Goal: Task Accomplishment & Management: Manage account settings

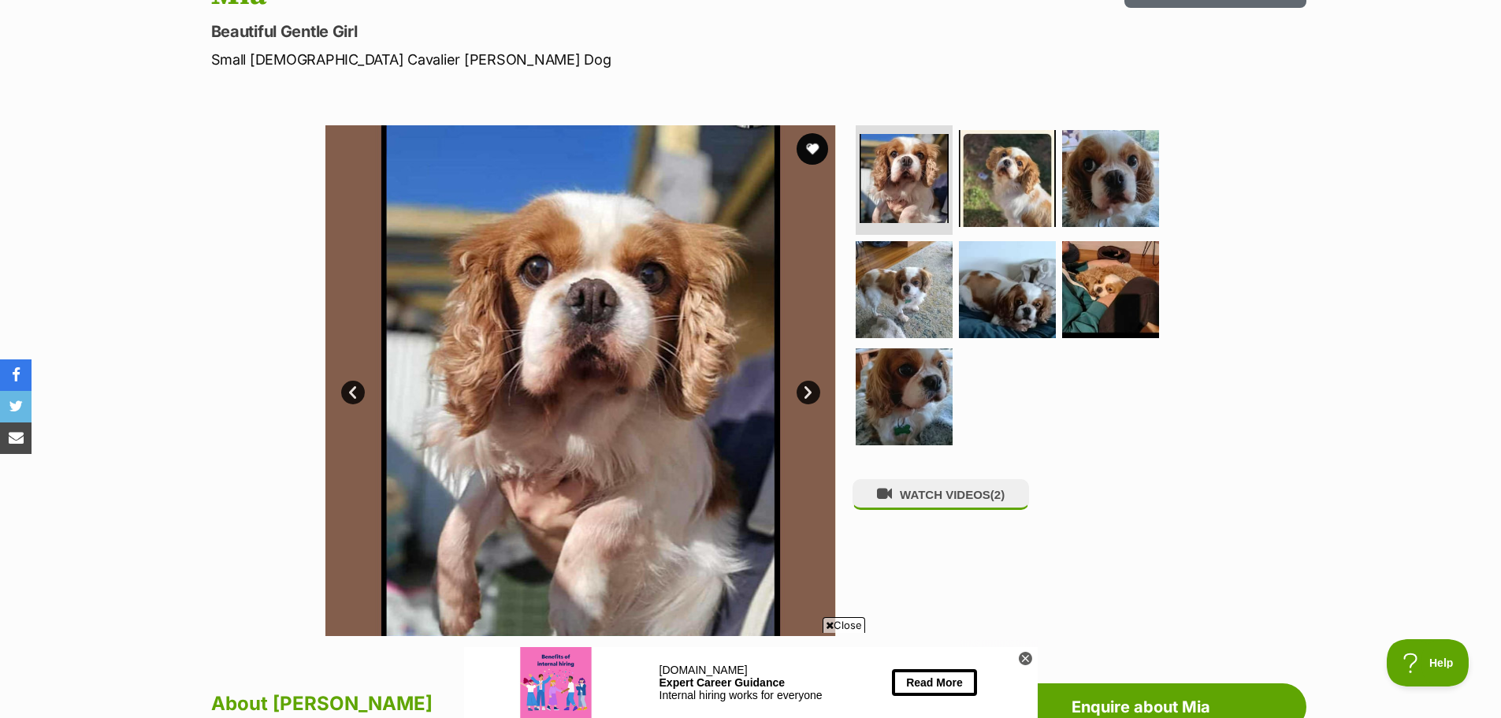
scroll to position [158, 0]
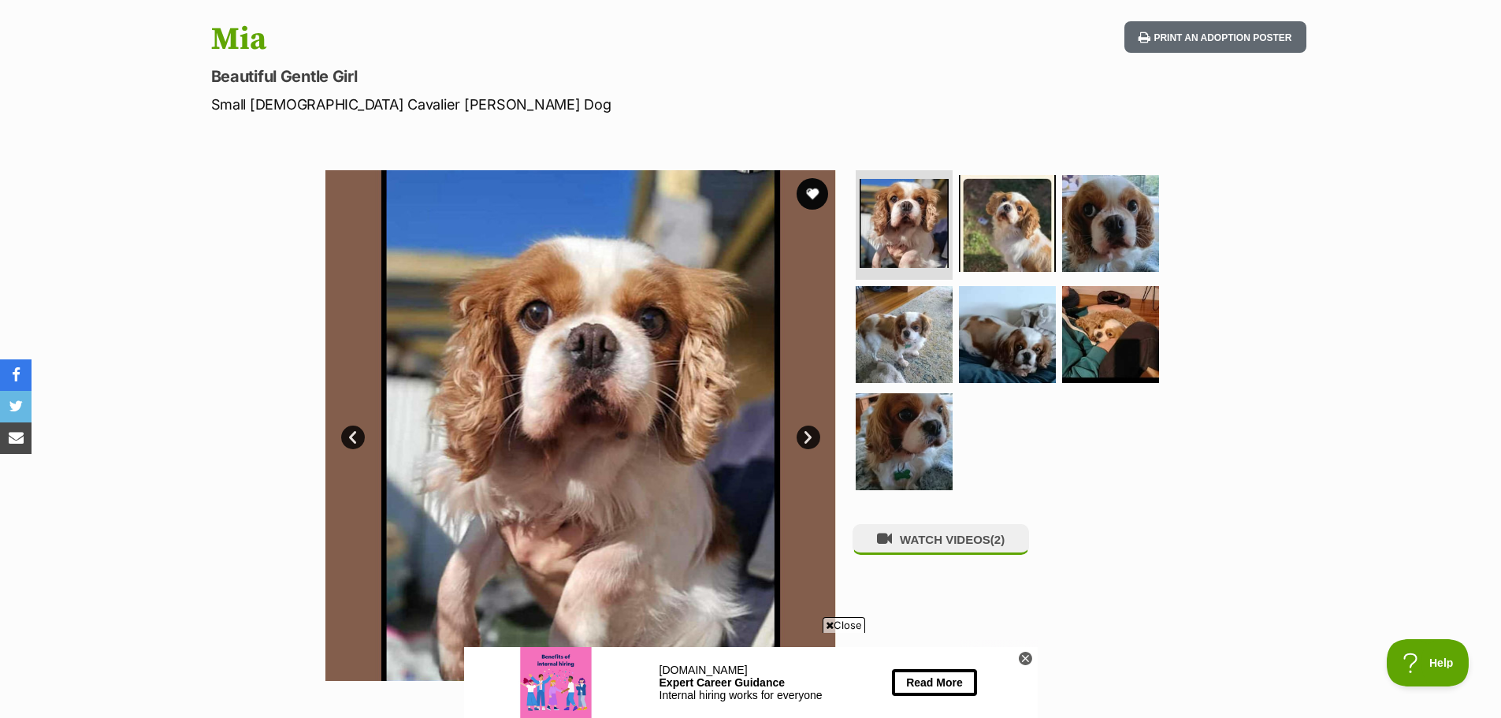
click at [809, 438] on link "Next" at bounding box center [809, 438] width 24 height 24
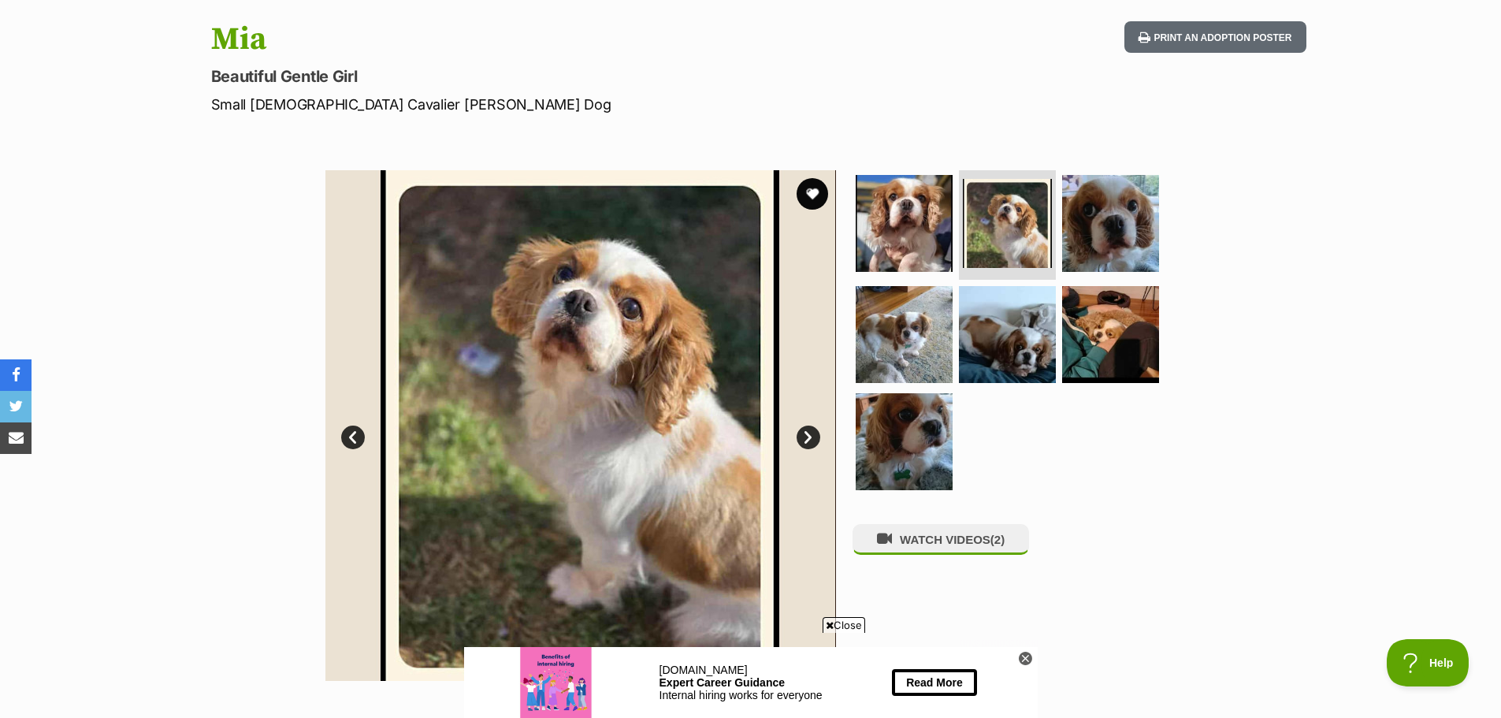
click at [810, 438] on link "Next" at bounding box center [809, 438] width 24 height 24
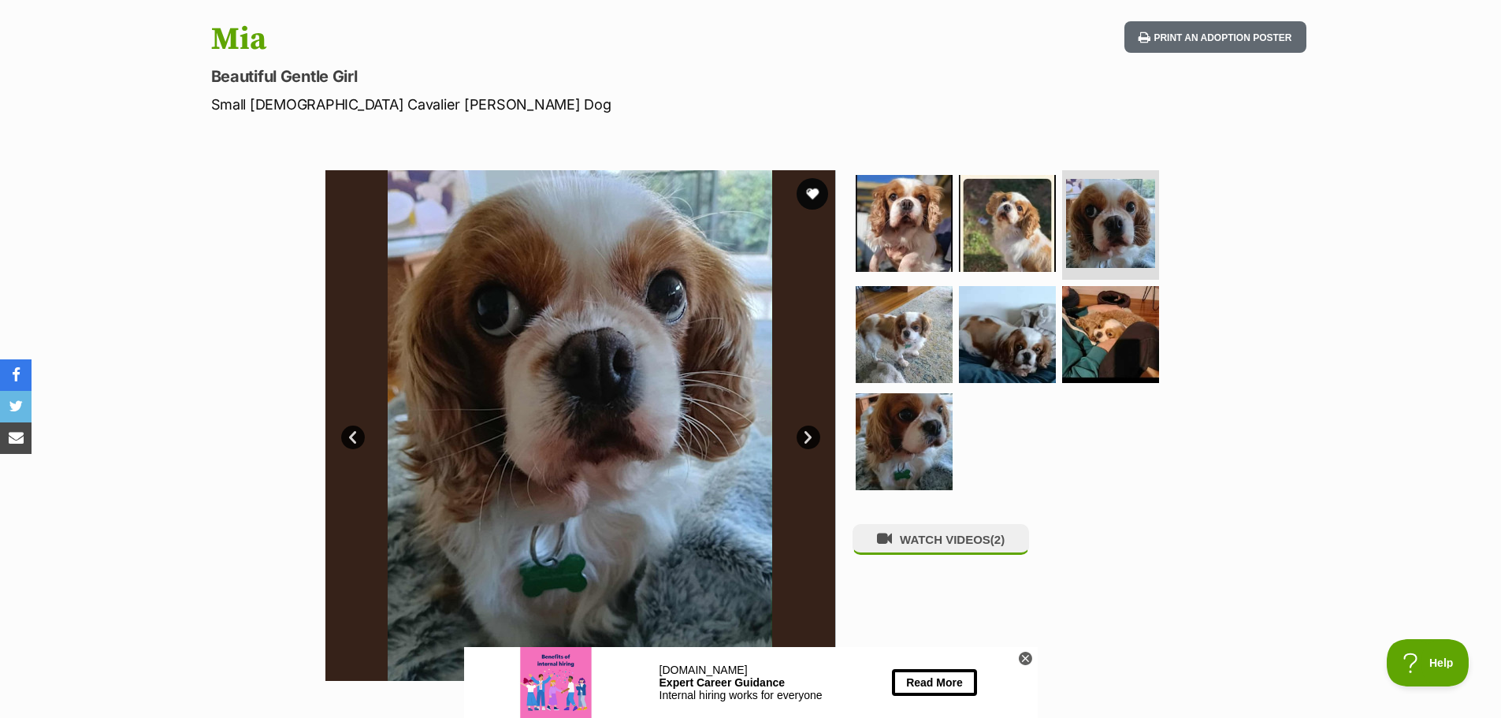
click at [810, 437] on link "Next" at bounding box center [809, 438] width 24 height 24
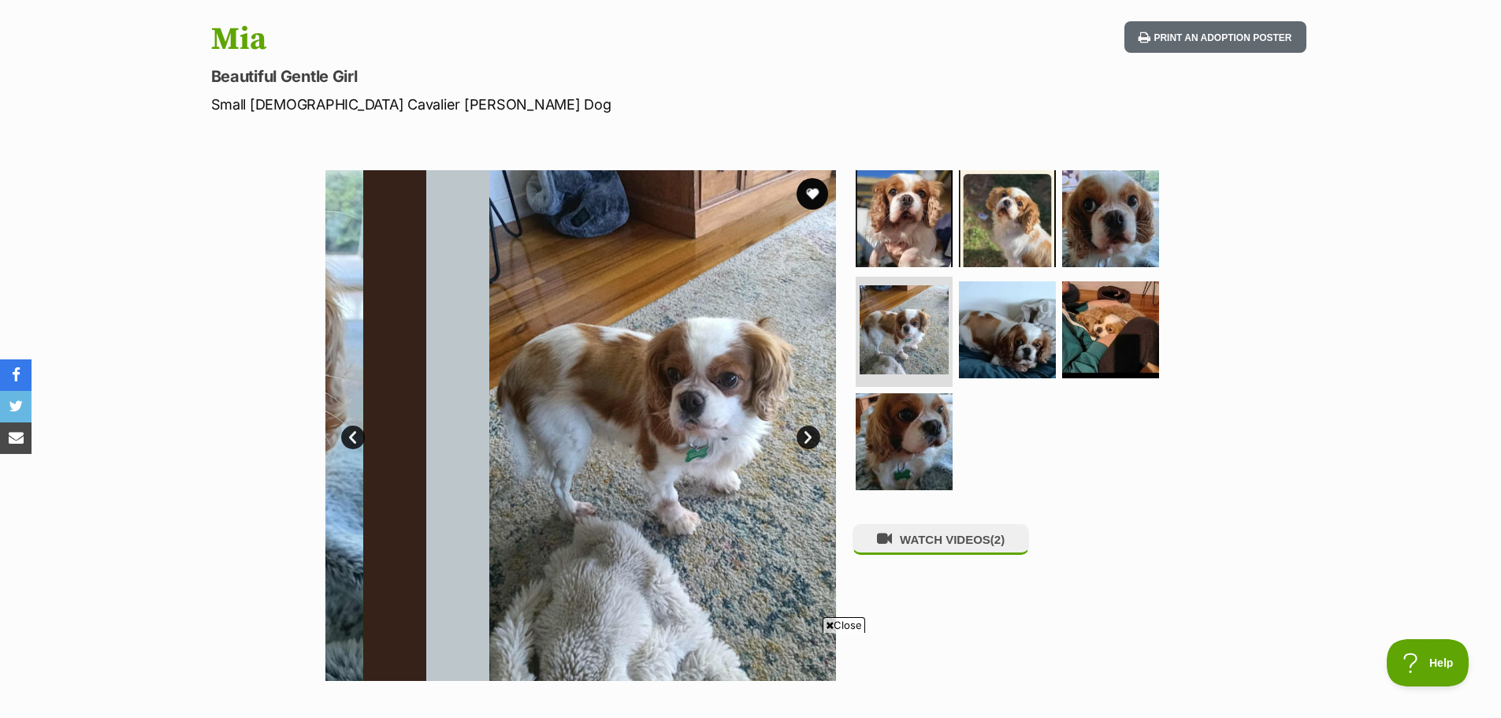
scroll to position [0, 0]
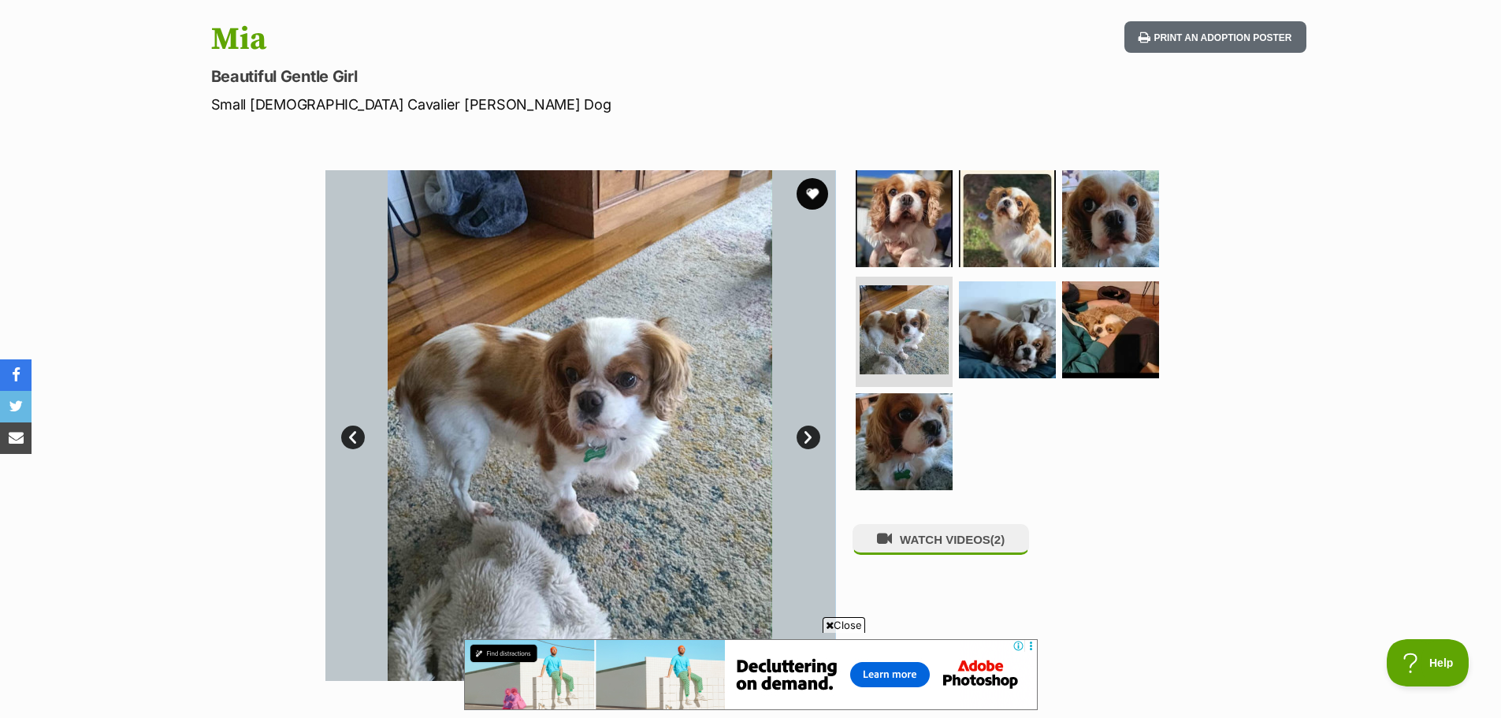
click at [810, 437] on link "Next" at bounding box center [809, 438] width 24 height 24
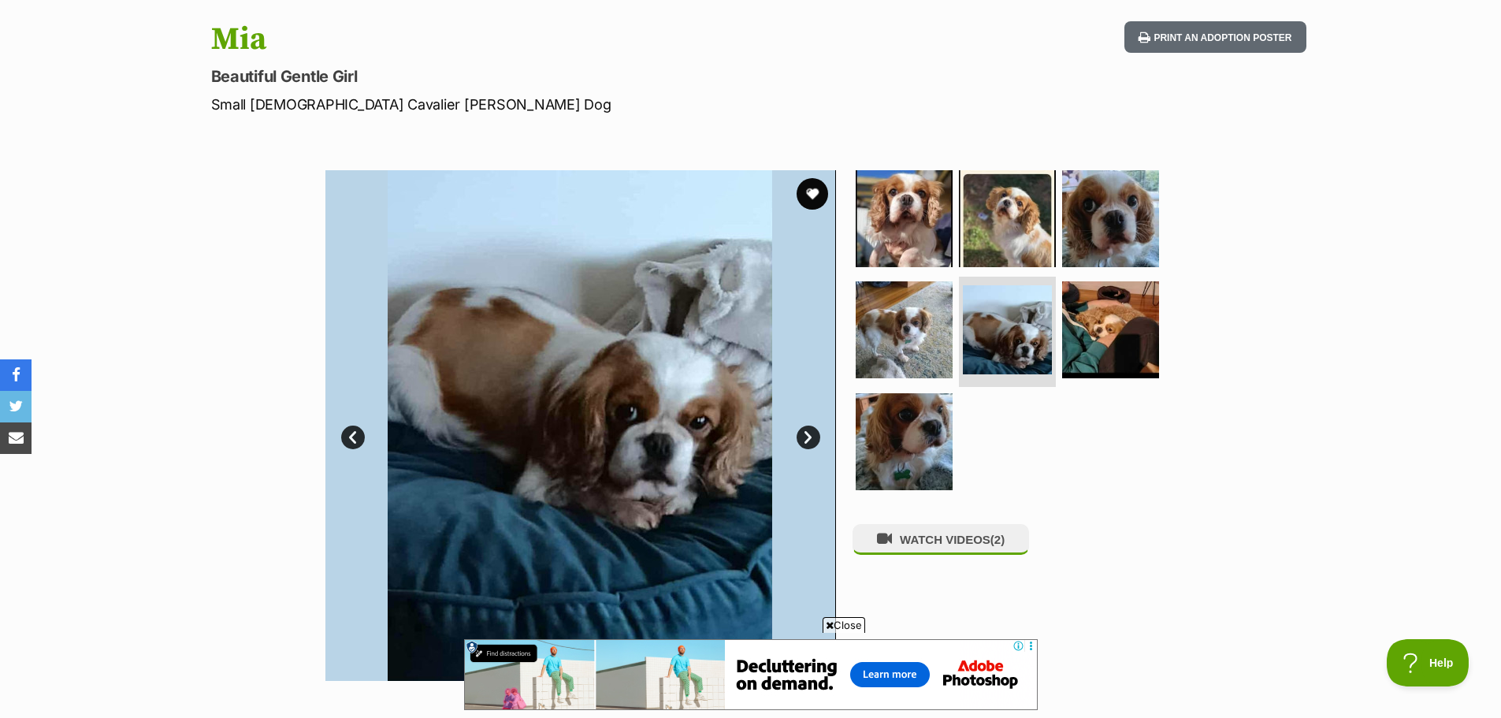
click at [810, 437] on link "Next" at bounding box center [809, 438] width 24 height 24
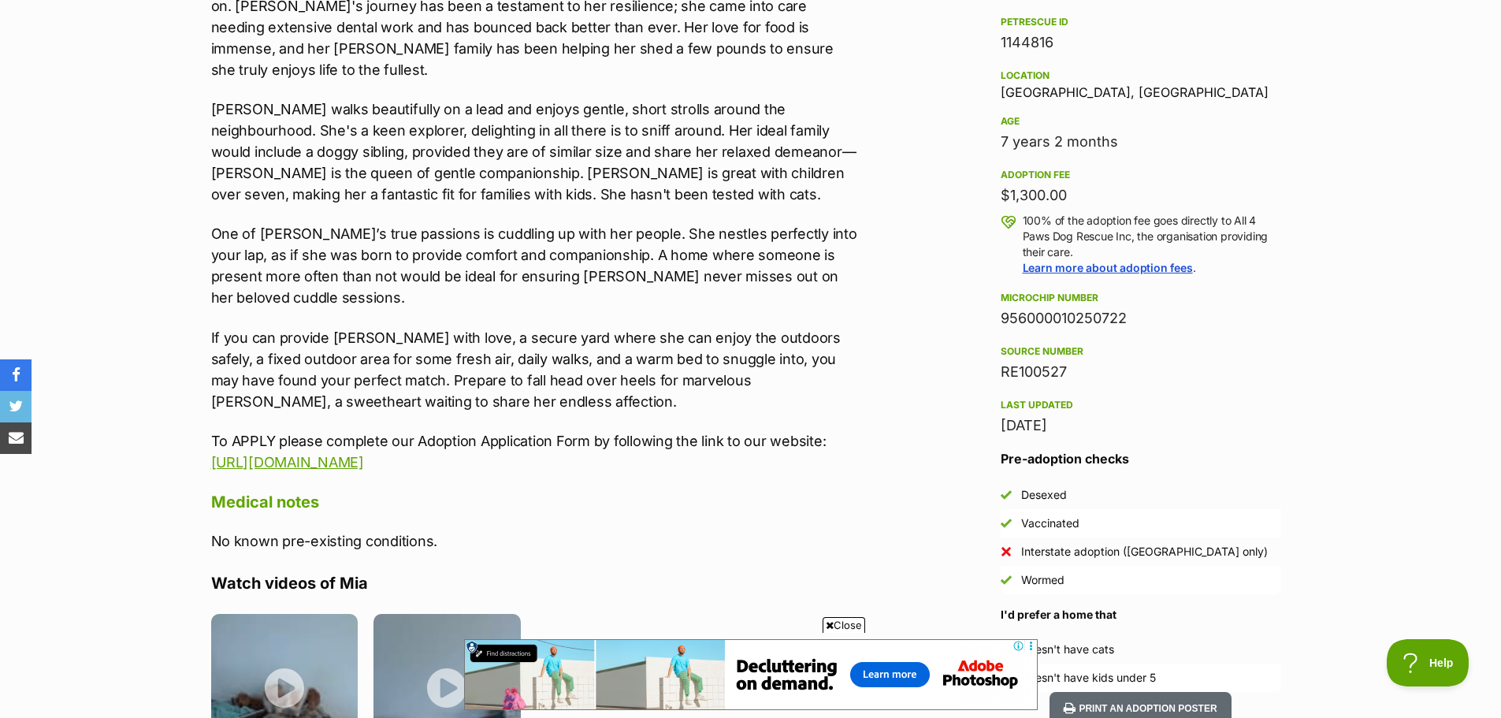
scroll to position [1103, 0]
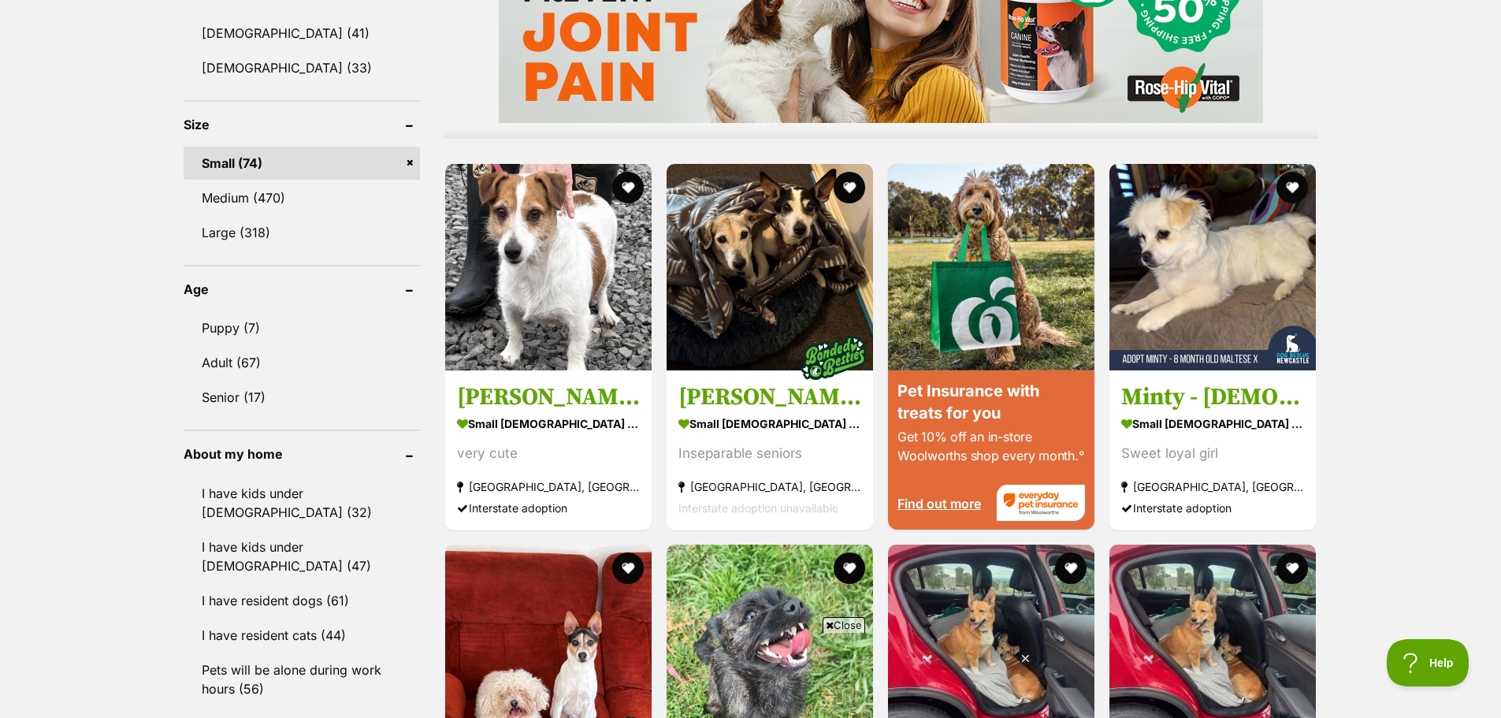
scroll to position [1419, 0]
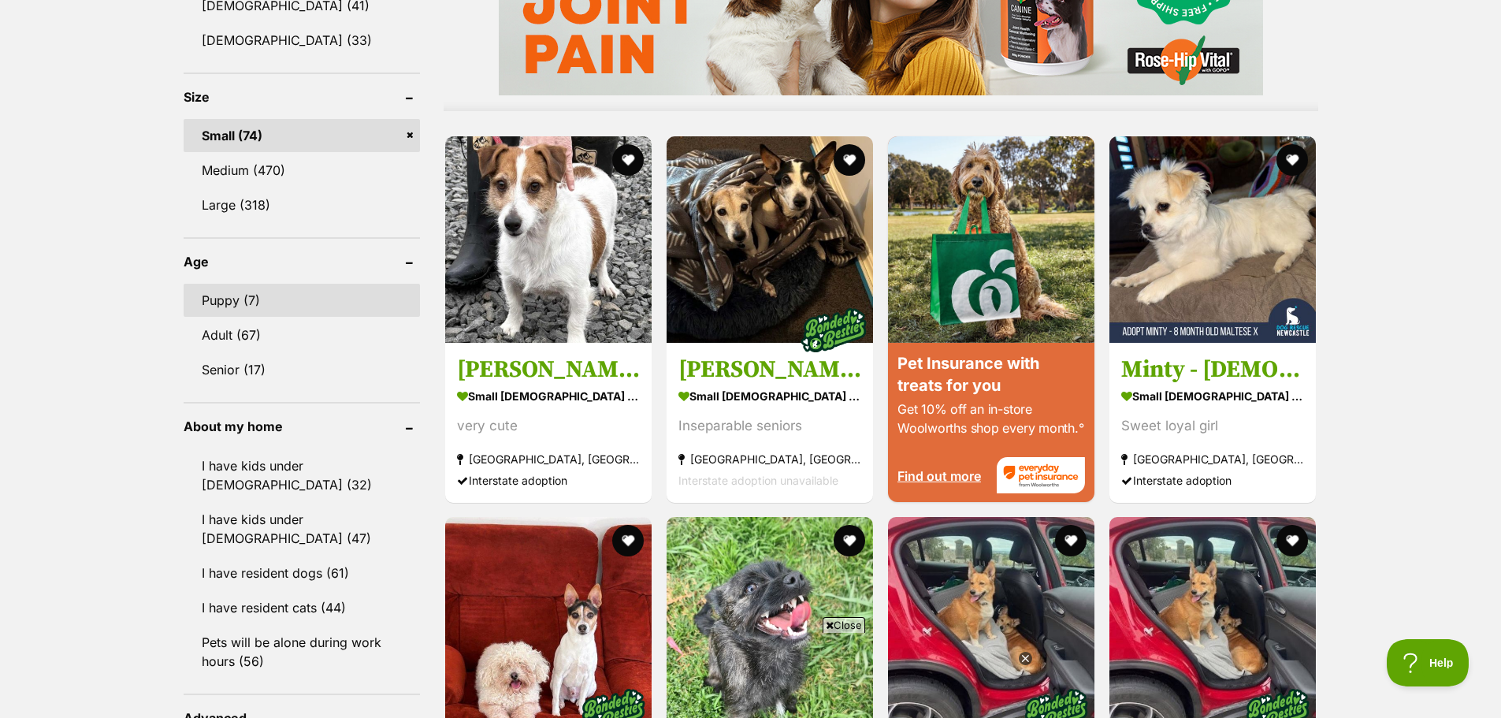
click at [212, 302] on link "Puppy (7)" at bounding box center [302, 300] width 236 height 33
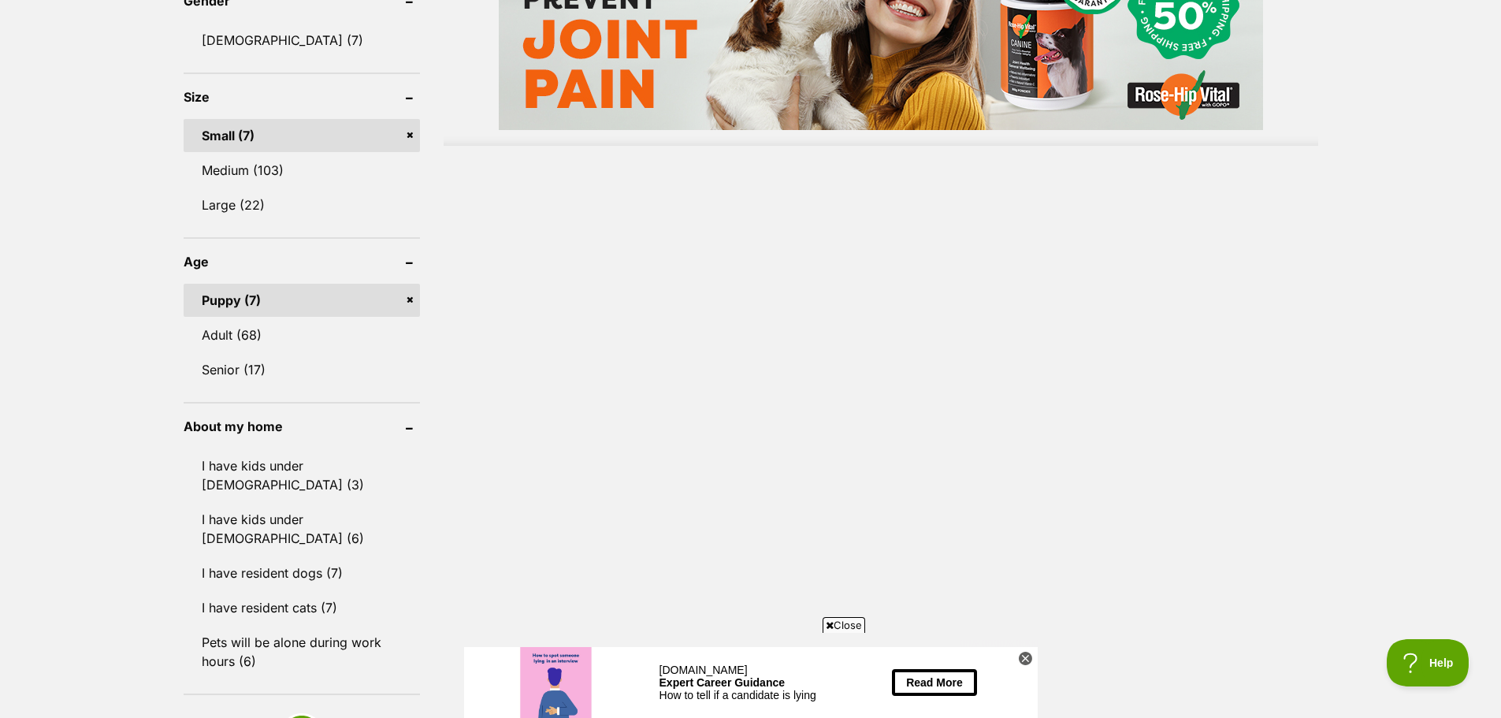
scroll to position [1340, 0]
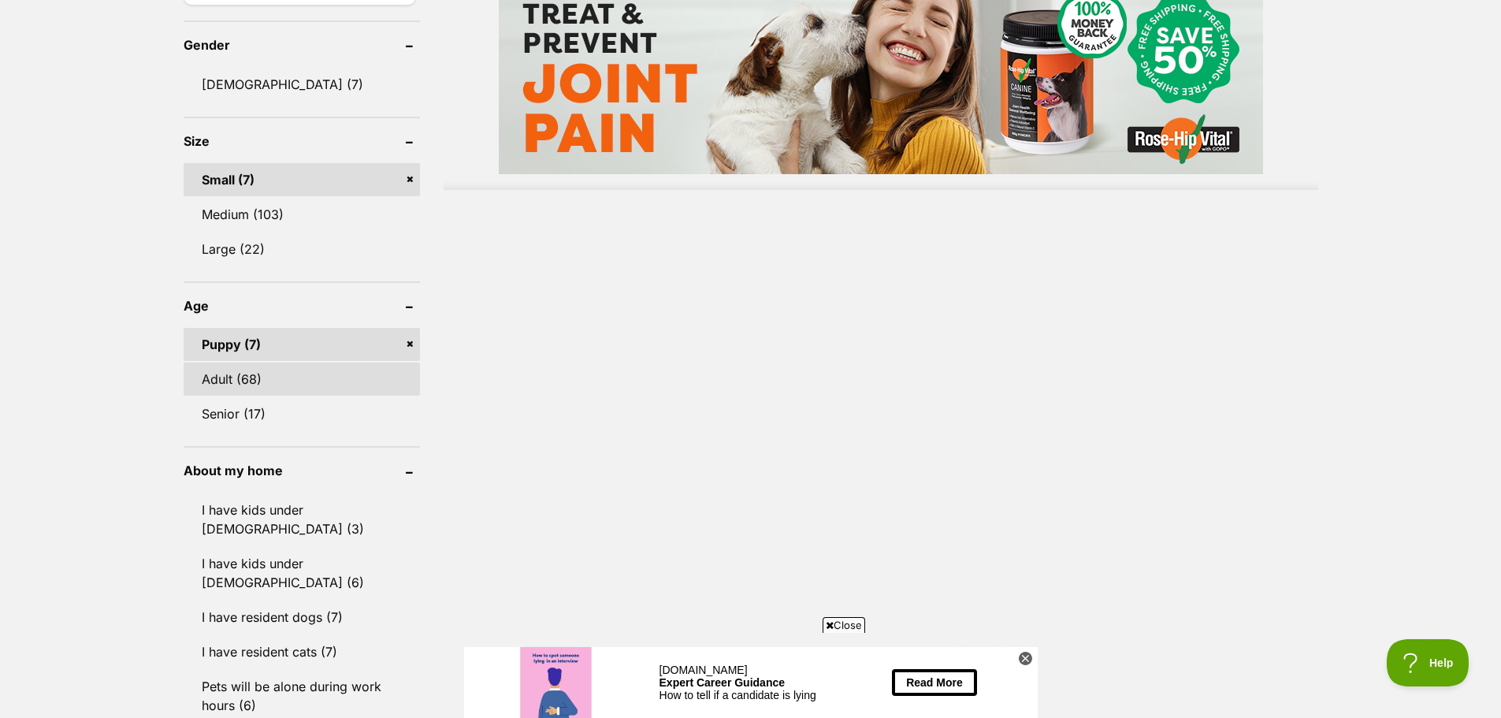
click at [248, 381] on link "Adult (68)" at bounding box center [302, 379] width 236 height 33
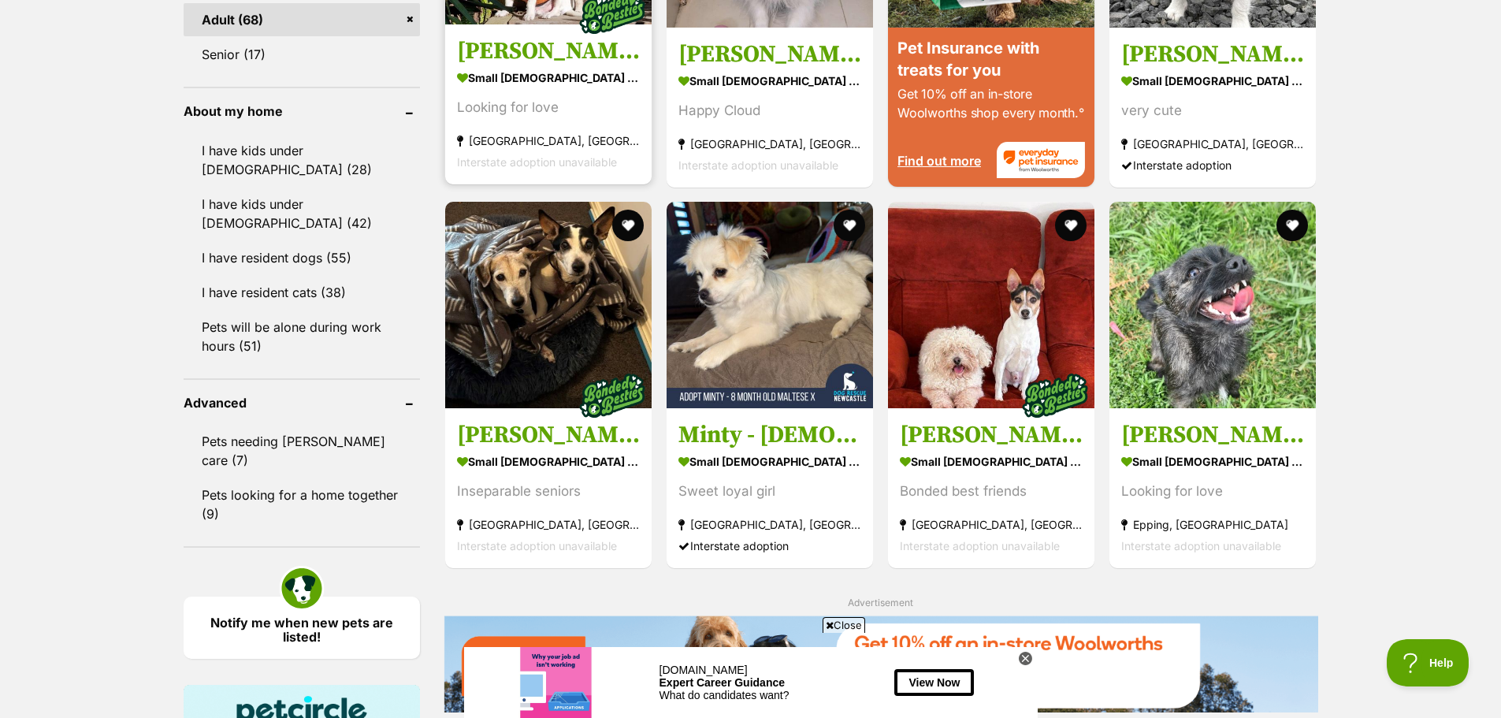
scroll to position [1813, 0]
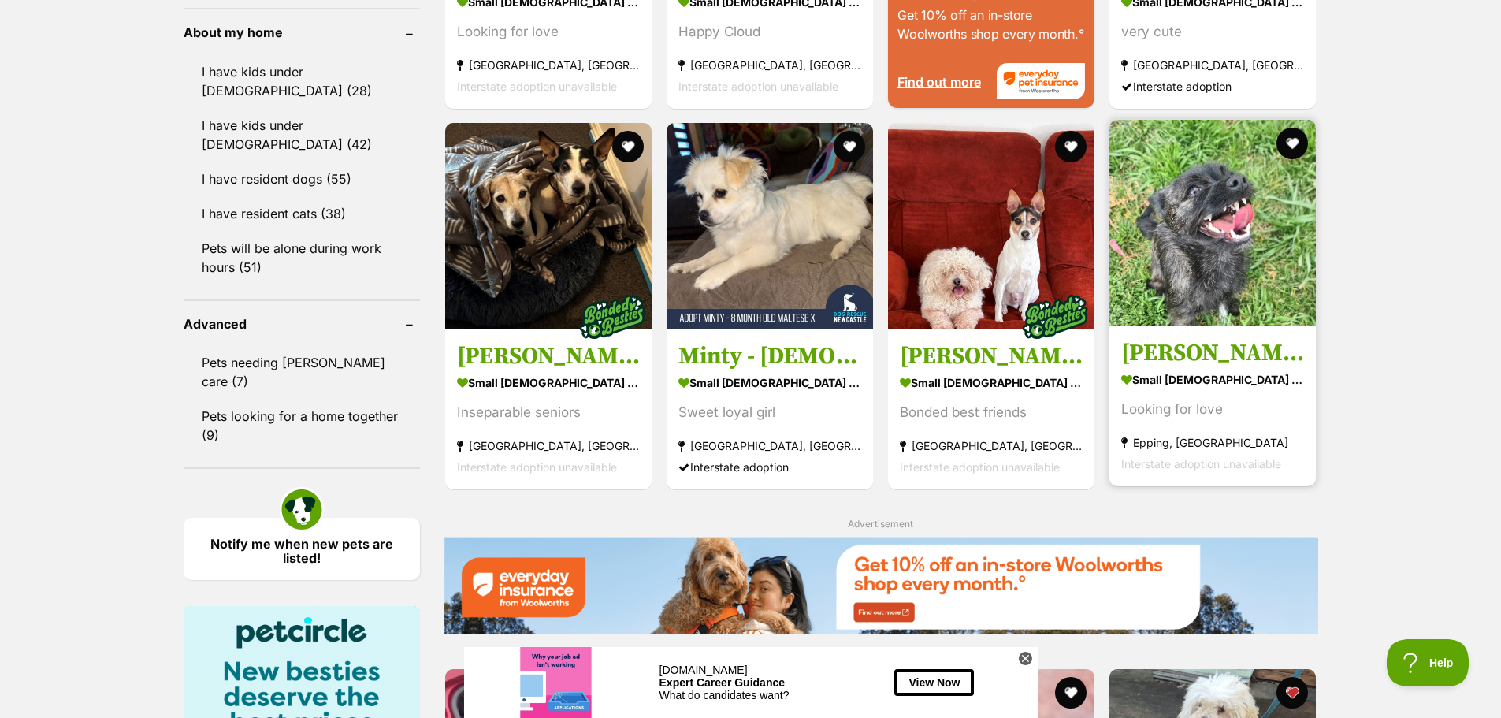
click at [1177, 322] on img at bounding box center [1213, 223] width 207 height 207
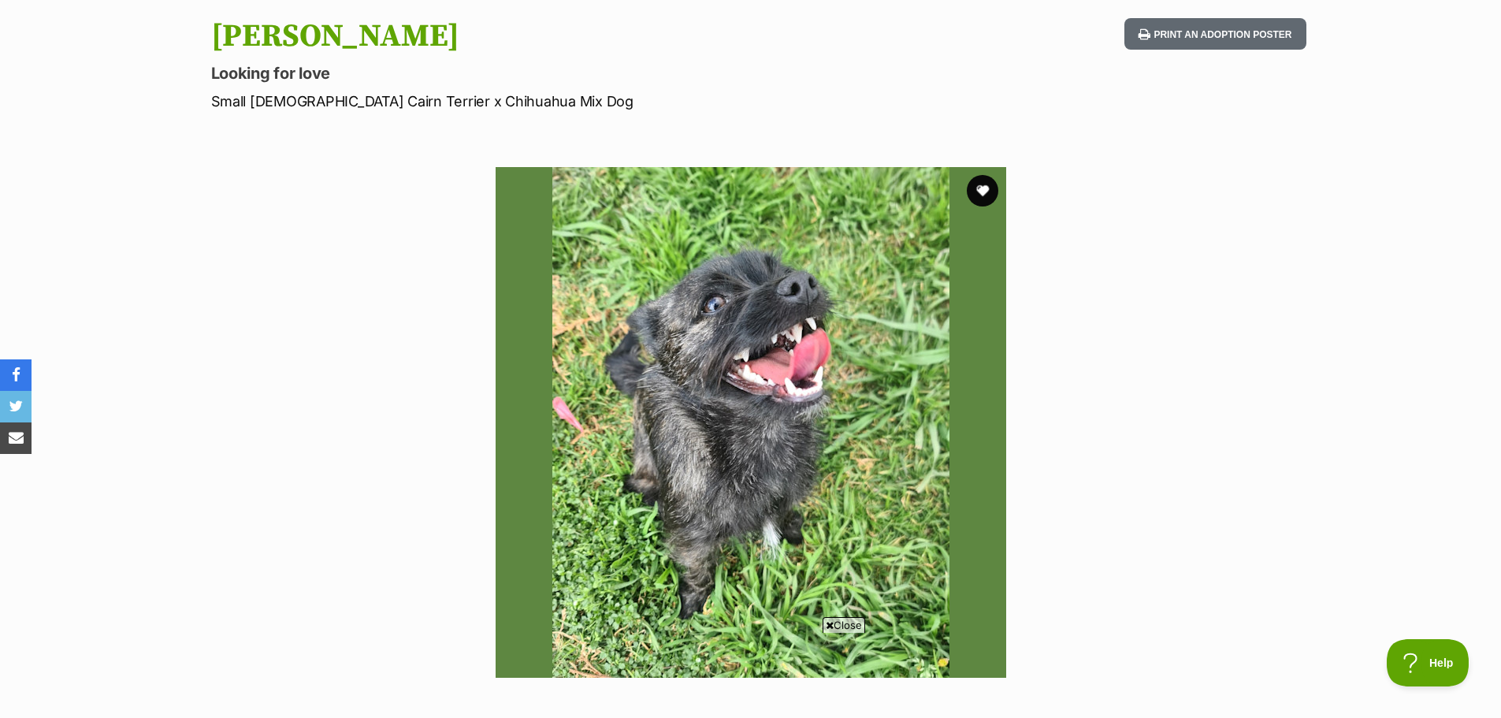
scroll to position [158, 0]
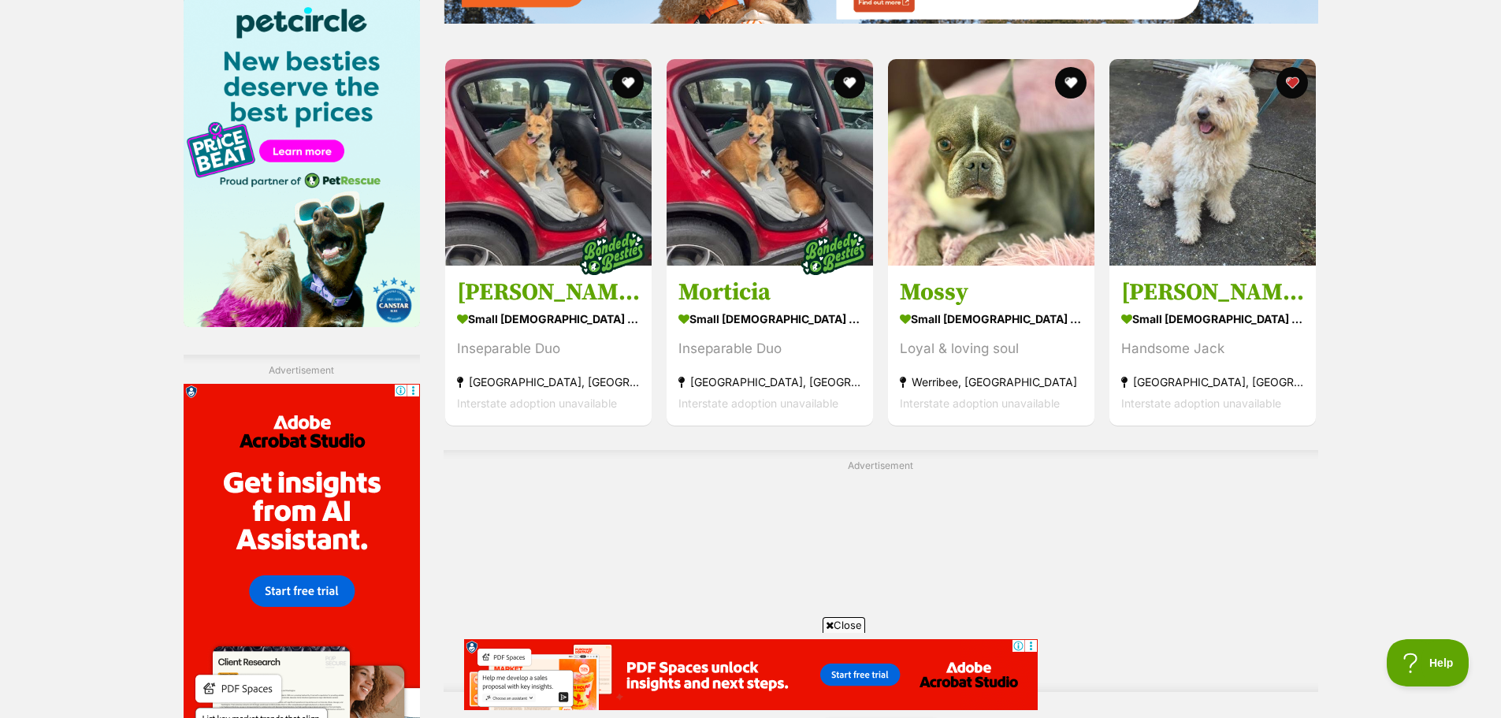
scroll to position [2424, 0]
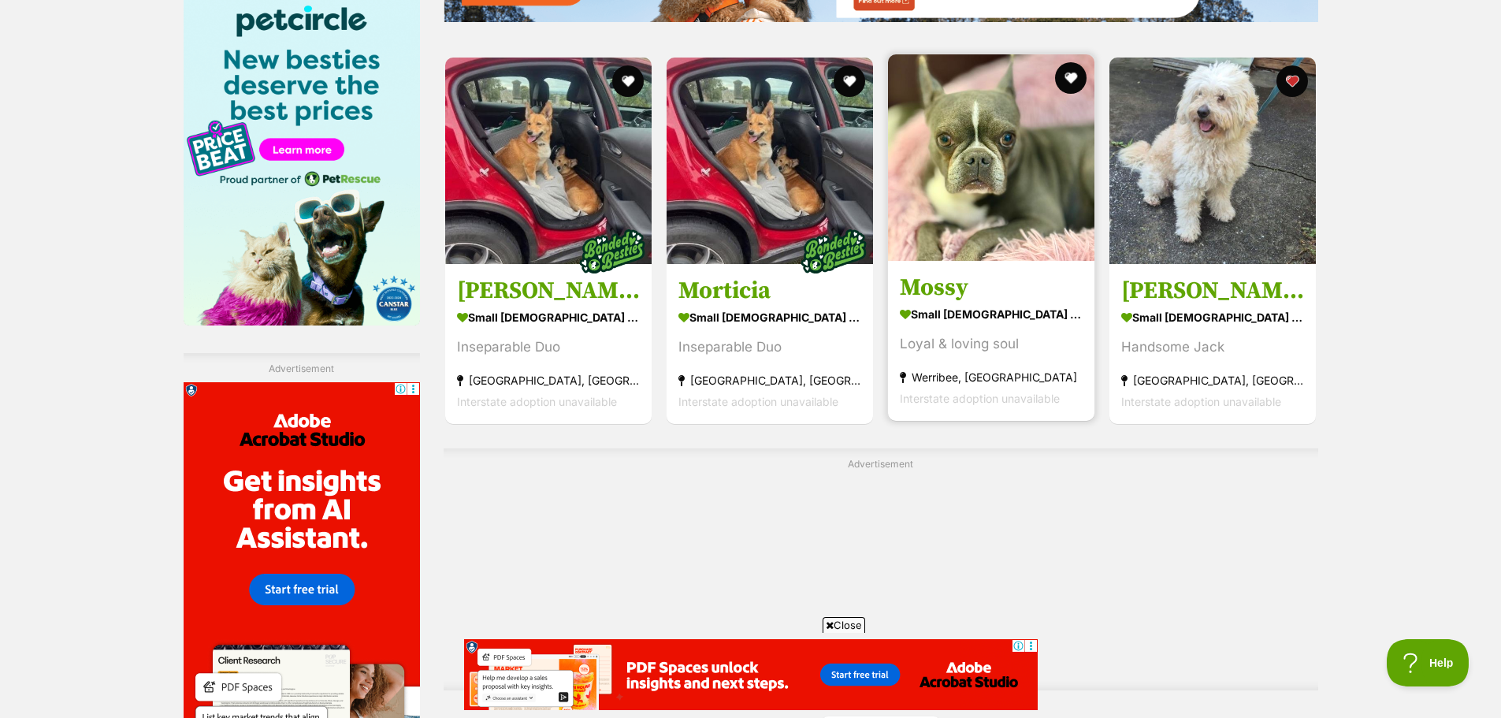
click at [941, 234] on img at bounding box center [991, 157] width 207 height 207
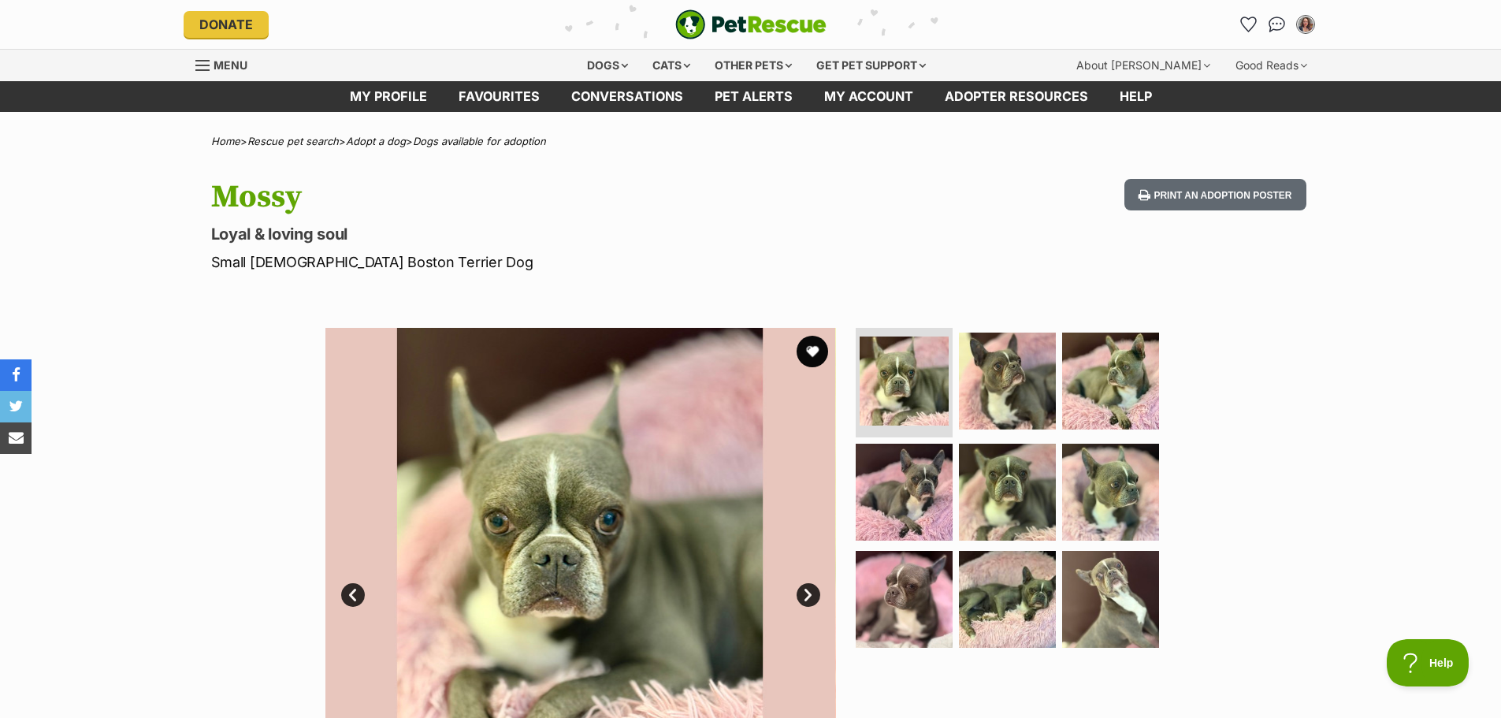
click at [806, 590] on link "Next" at bounding box center [809, 595] width 24 height 24
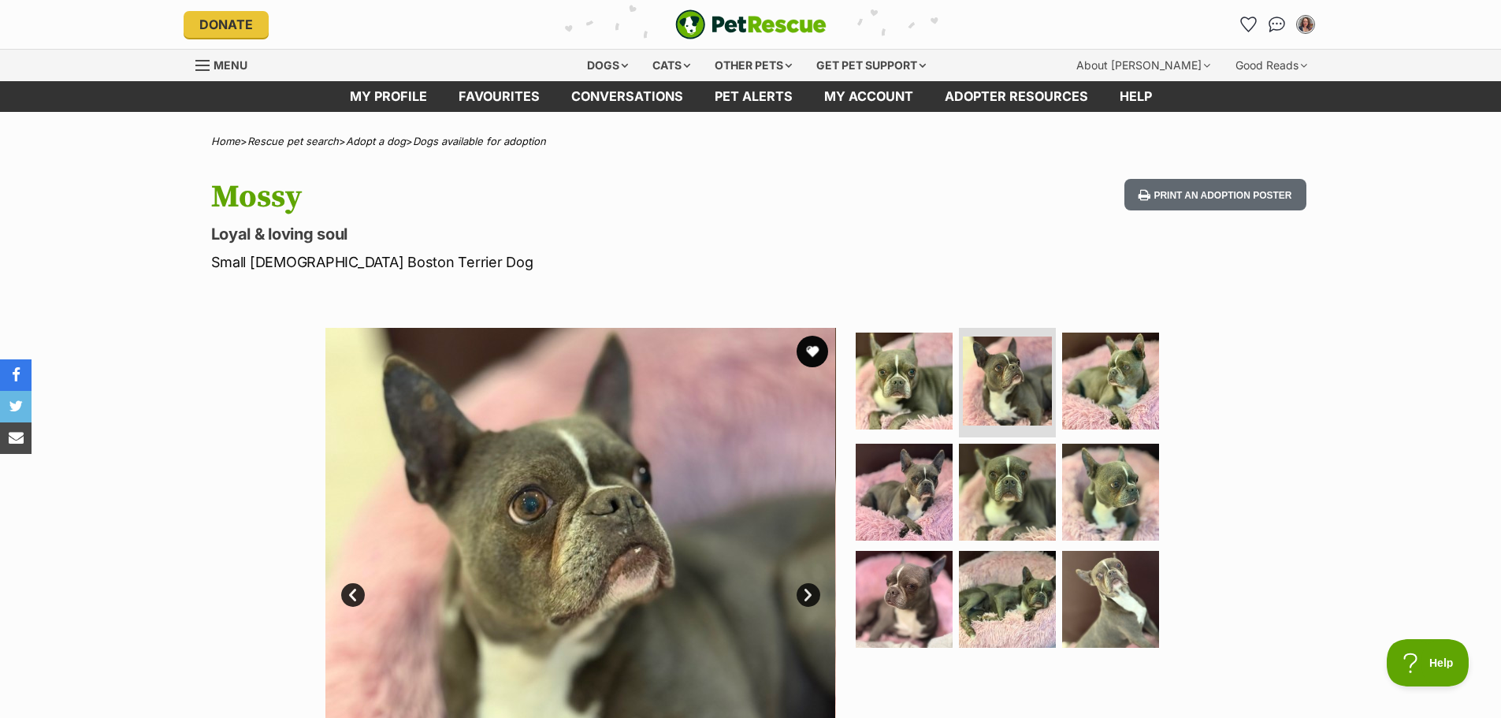
click at [806, 590] on link "Next" at bounding box center [809, 595] width 24 height 24
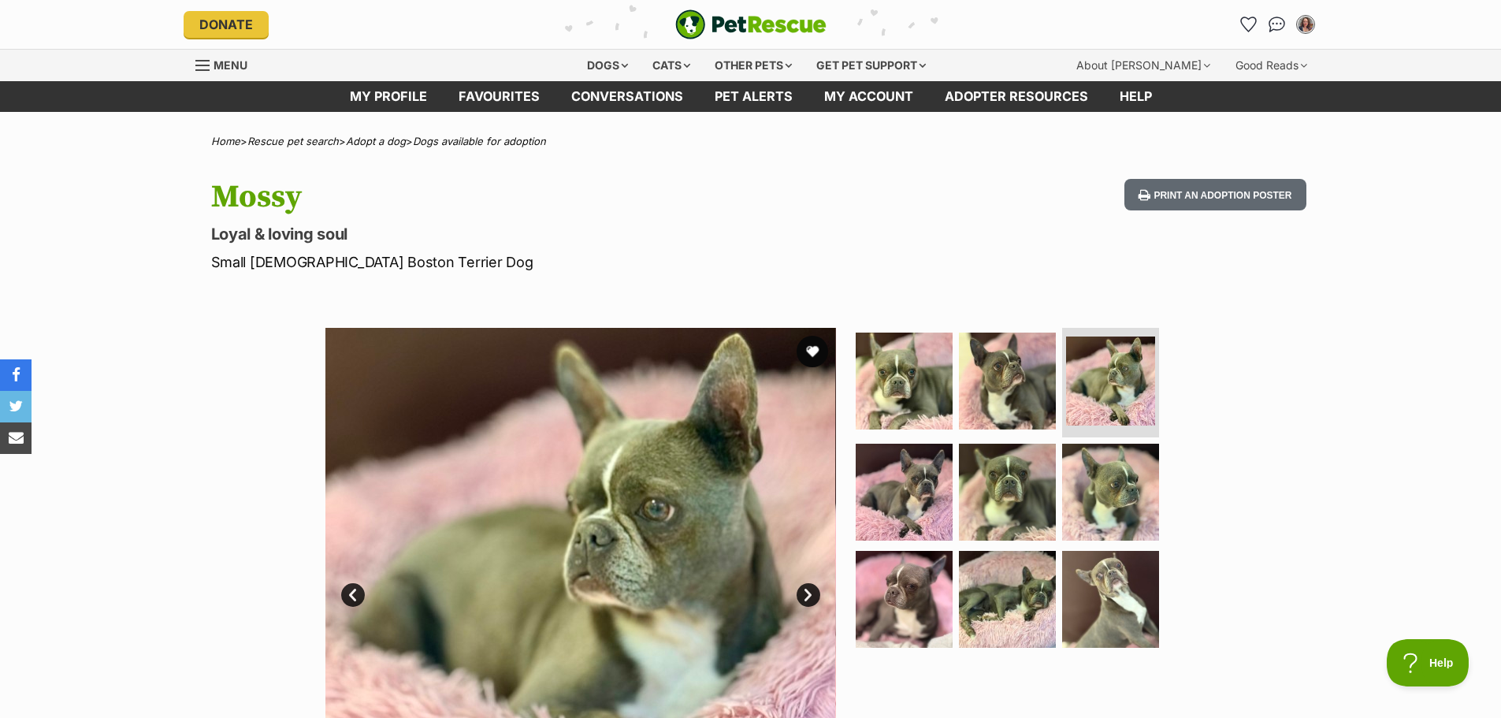
click at [807, 590] on link "Next" at bounding box center [809, 595] width 24 height 24
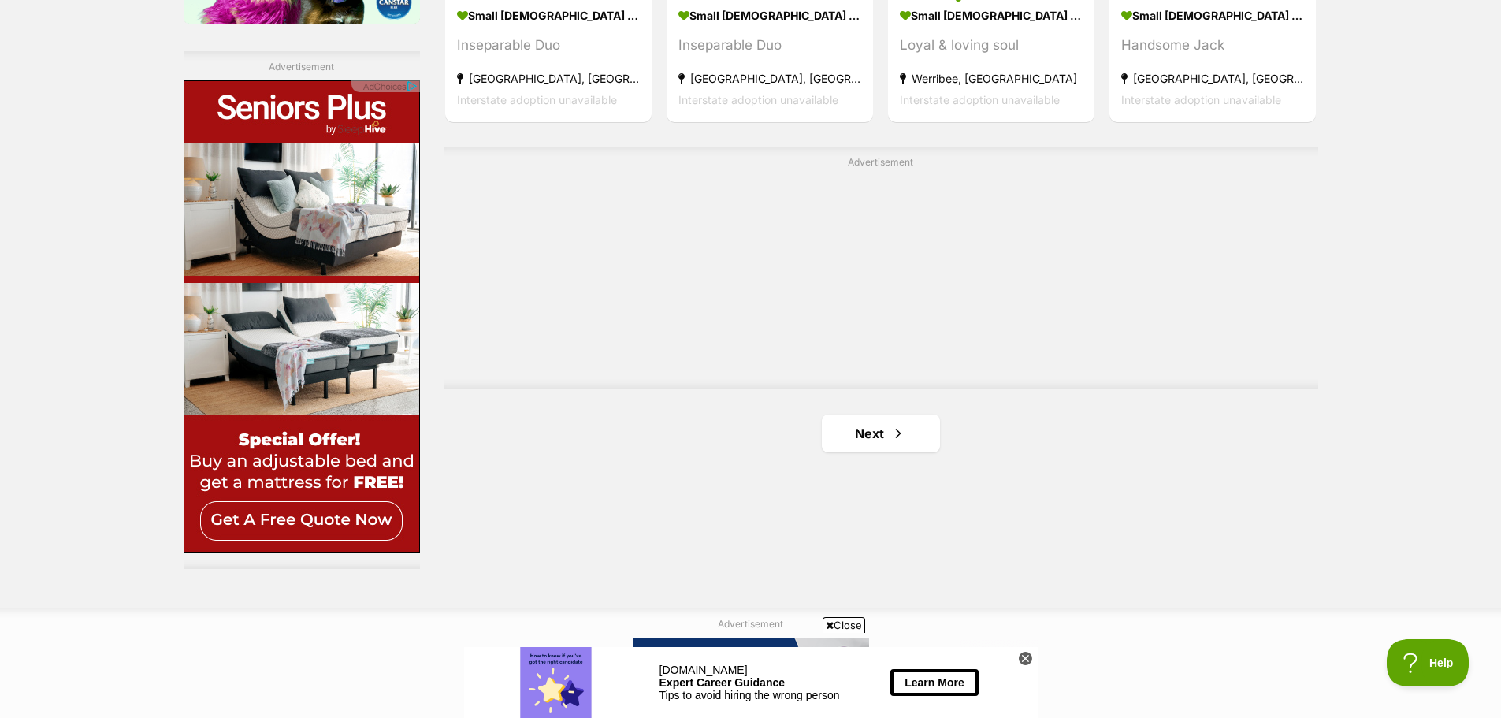
scroll to position [2728, 0]
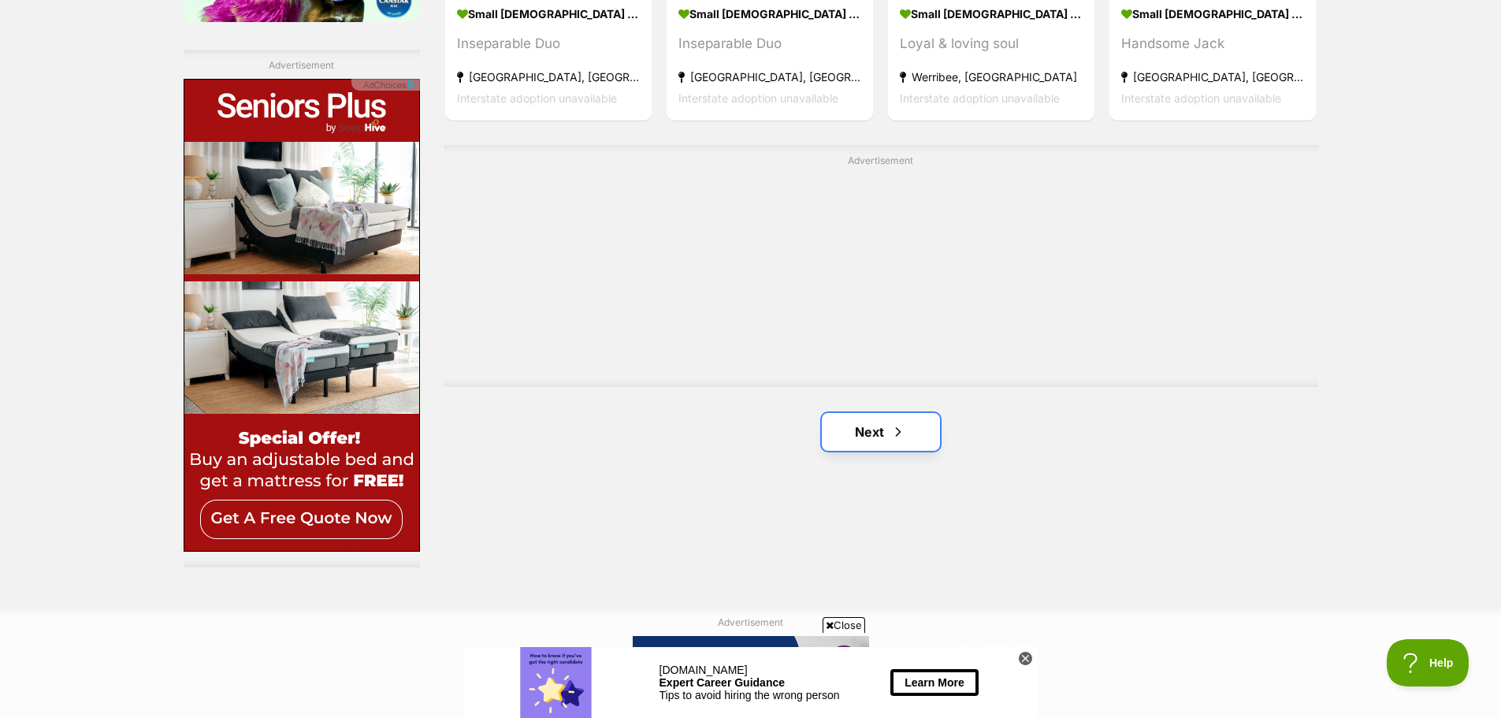
click at [878, 413] on link "Next" at bounding box center [881, 432] width 118 height 38
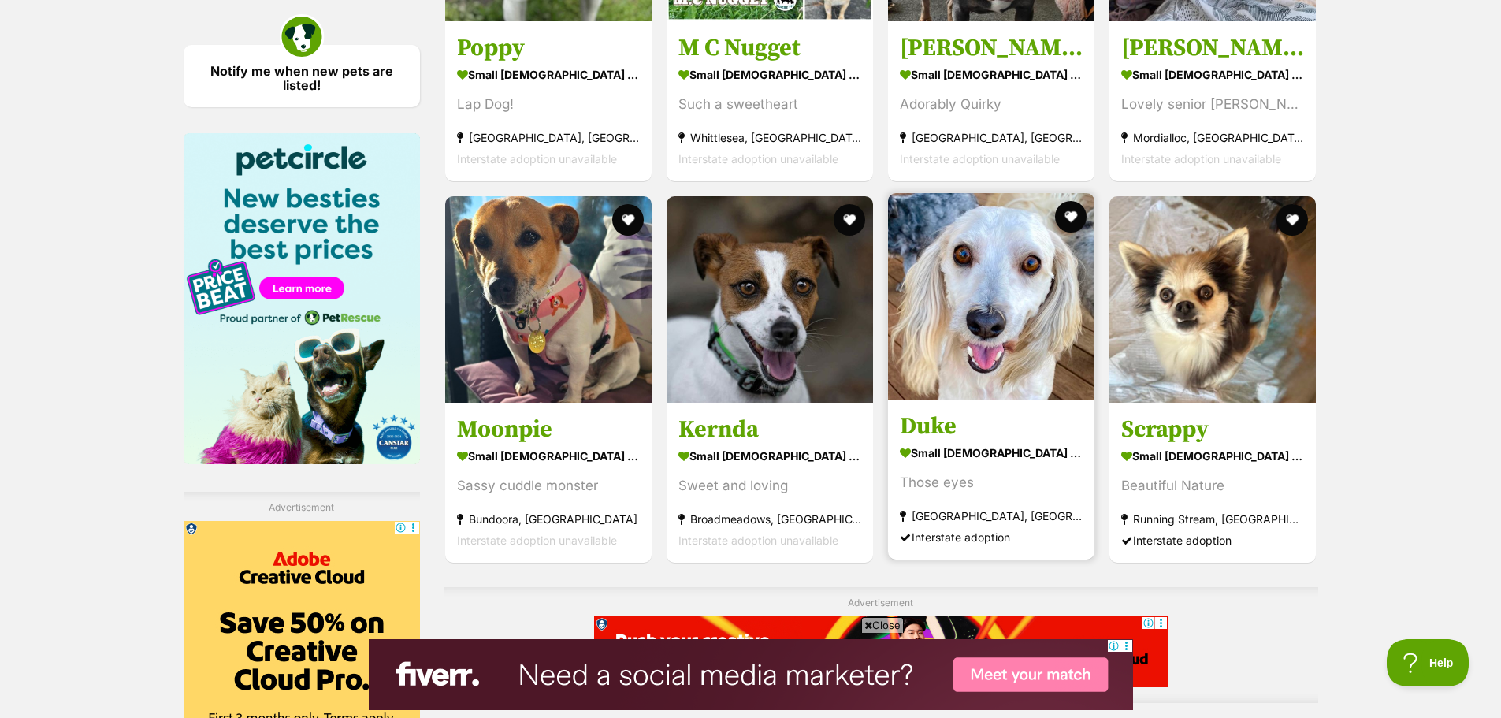
click at [962, 332] on img at bounding box center [991, 296] width 207 height 207
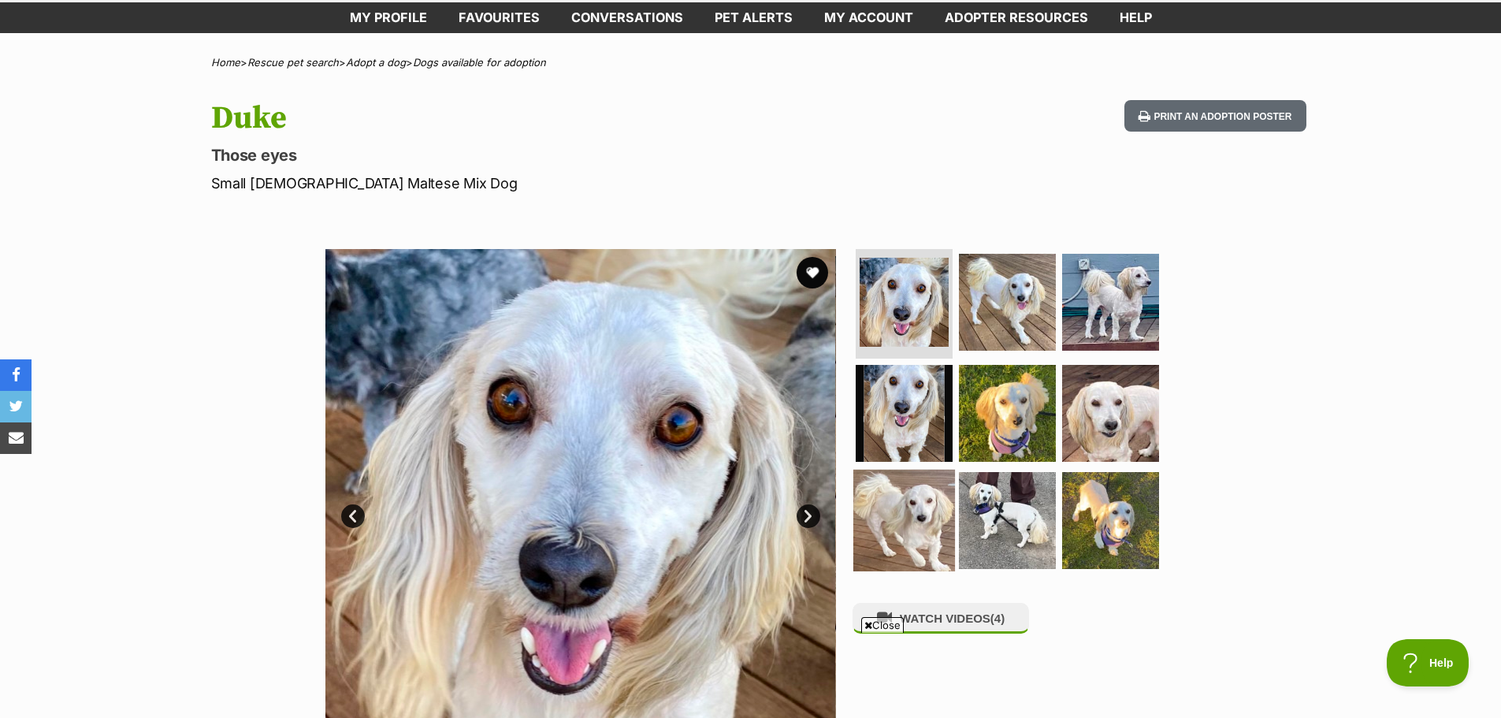
click at [908, 553] on img at bounding box center [905, 521] width 102 height 102
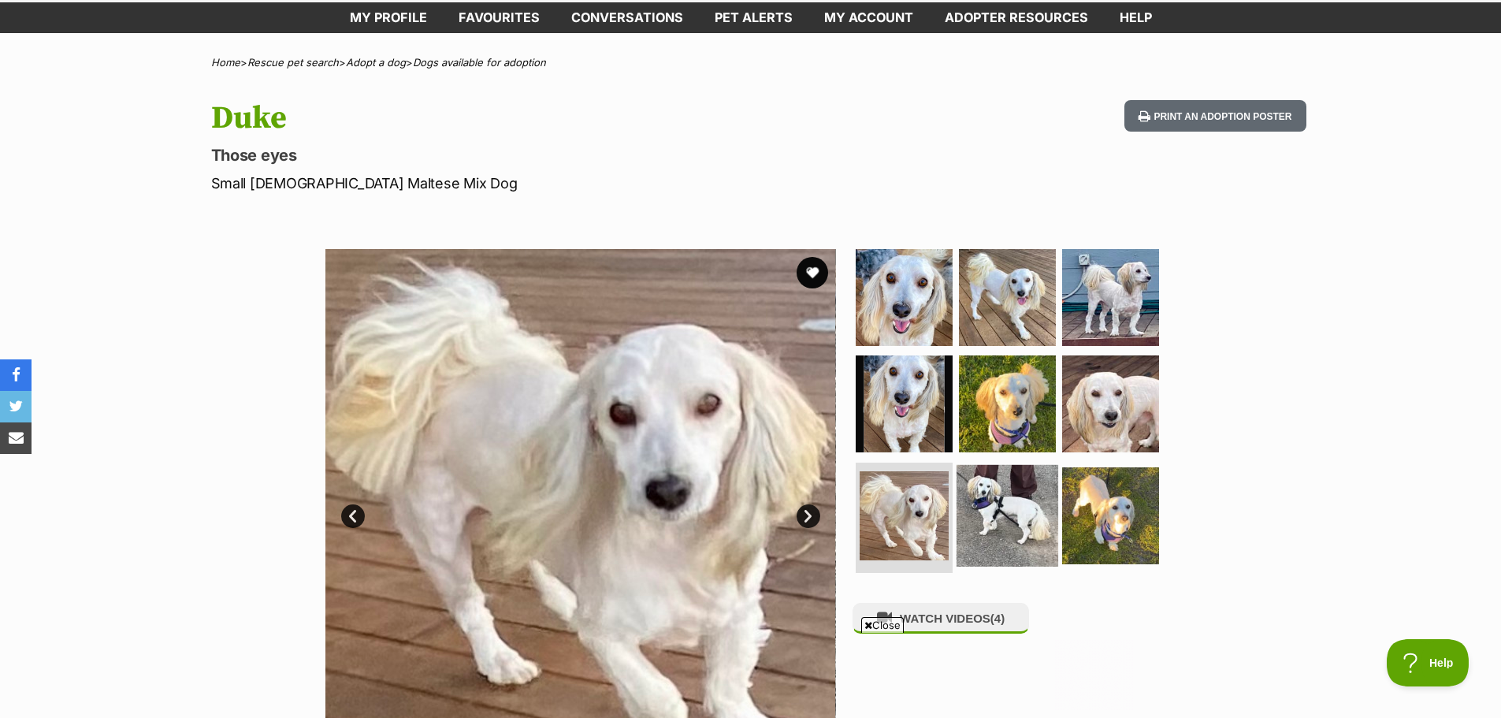
click at [992, 523] on img at bounding box center [1008, 516] width 102 height 102
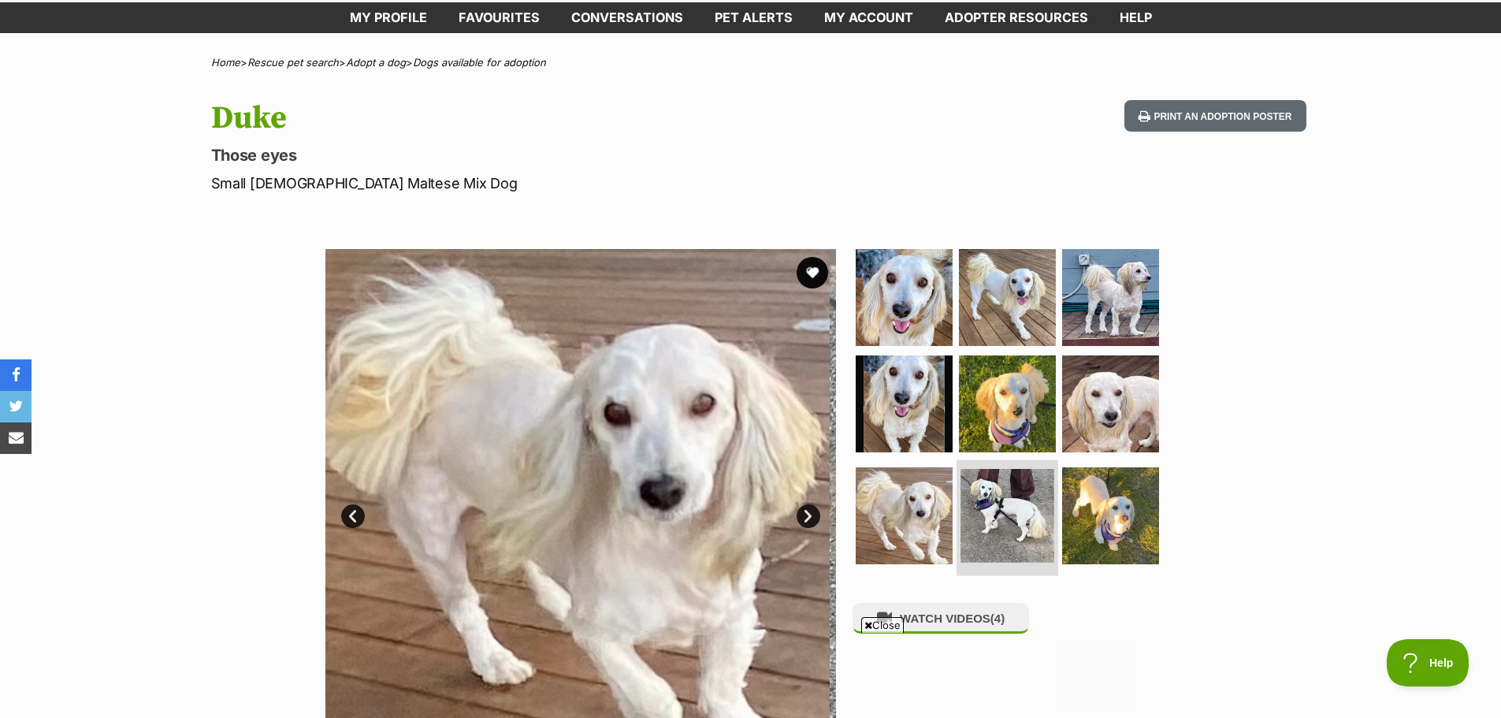
click at [992, 523] on img at bounding box center [1008, 516] width 94 height 94
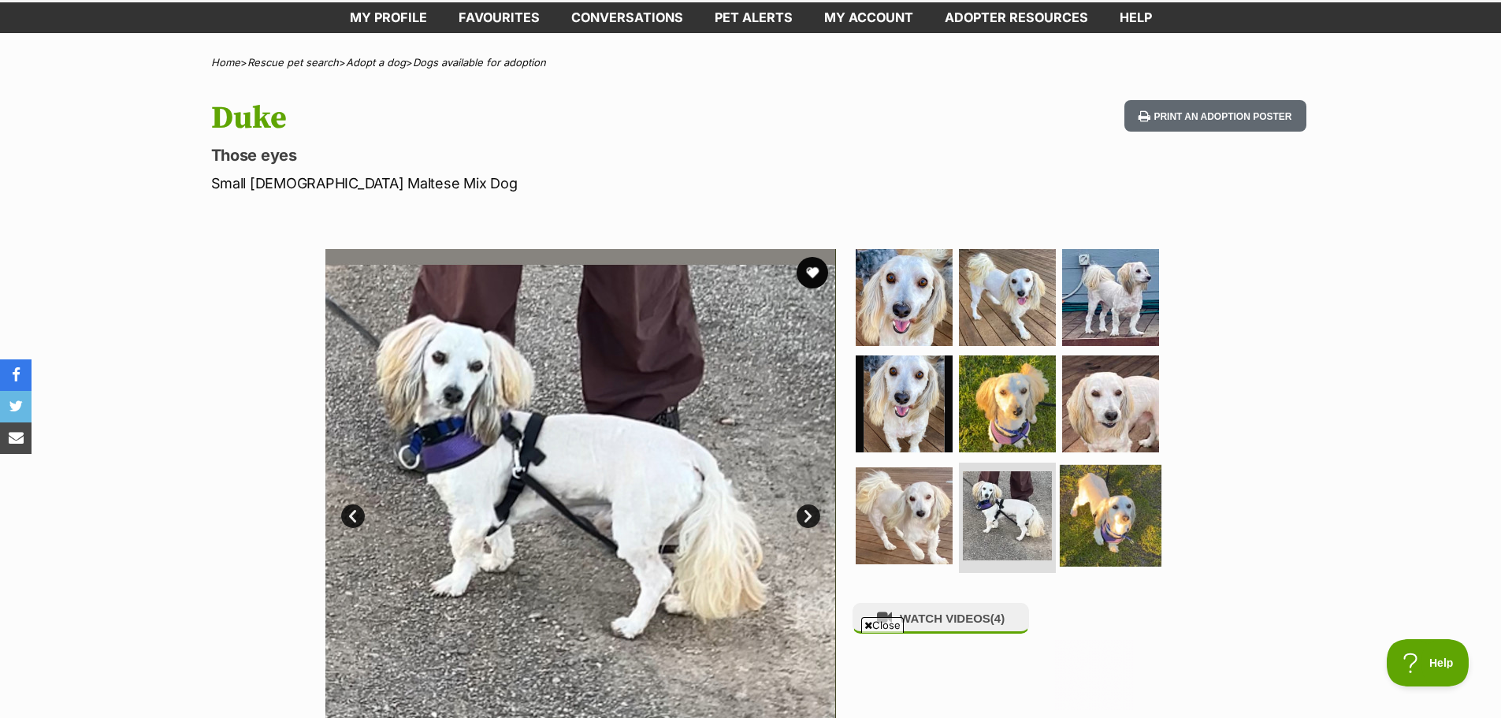
click at [1112, 518] on img at bounding box center [1111, 516] width 102 height 102
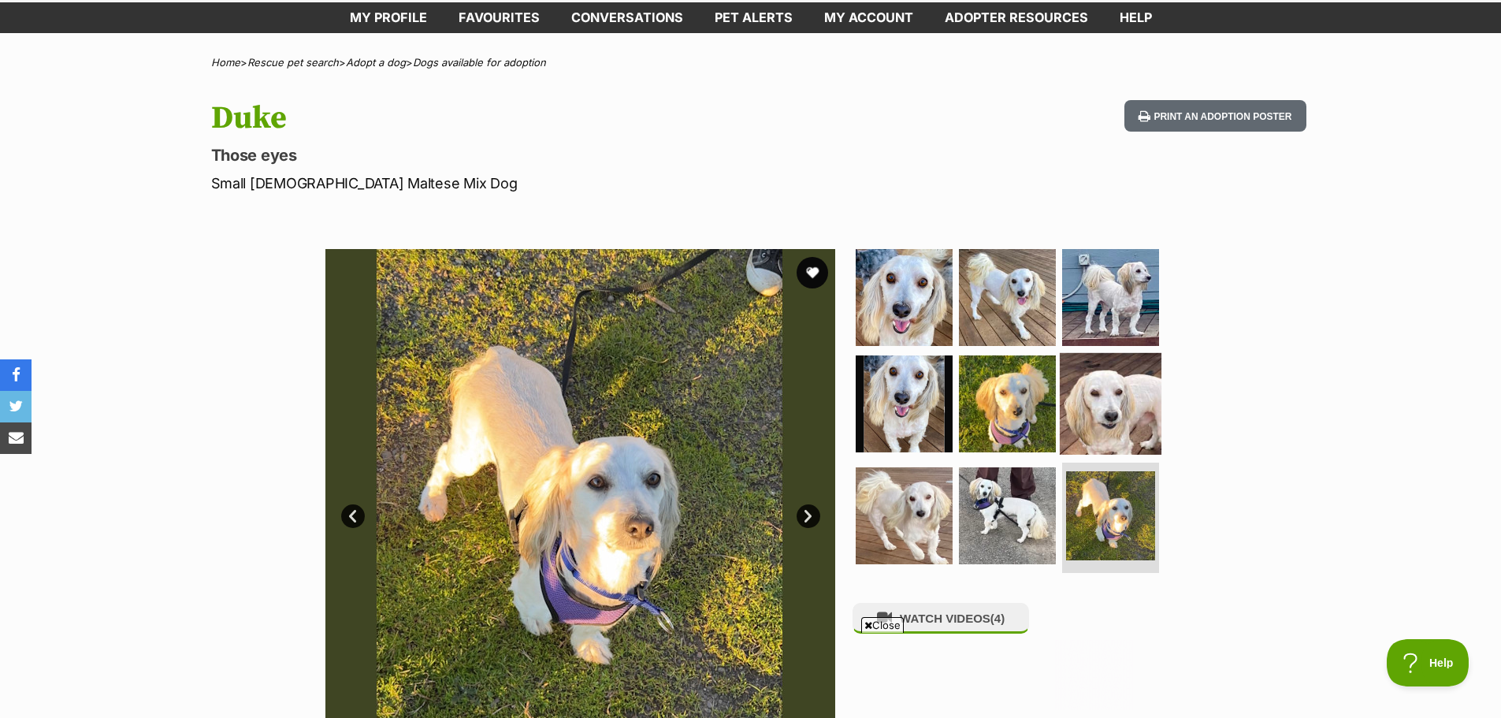
click at [1096, 407] on img at bounding box center [1111, 404] width 102 height 102
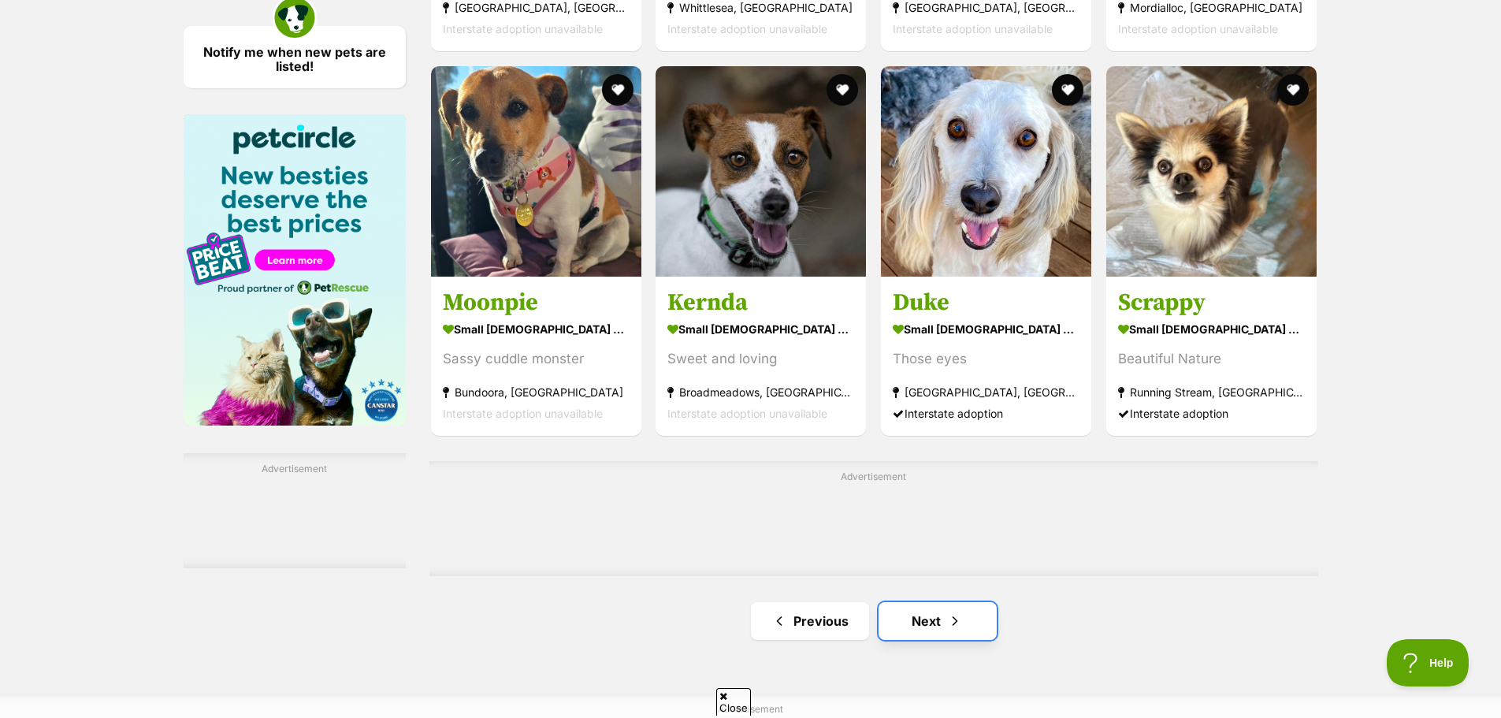
click at [906, 602] on link "Next" at bounding box center [938, 621] width 118 height 38
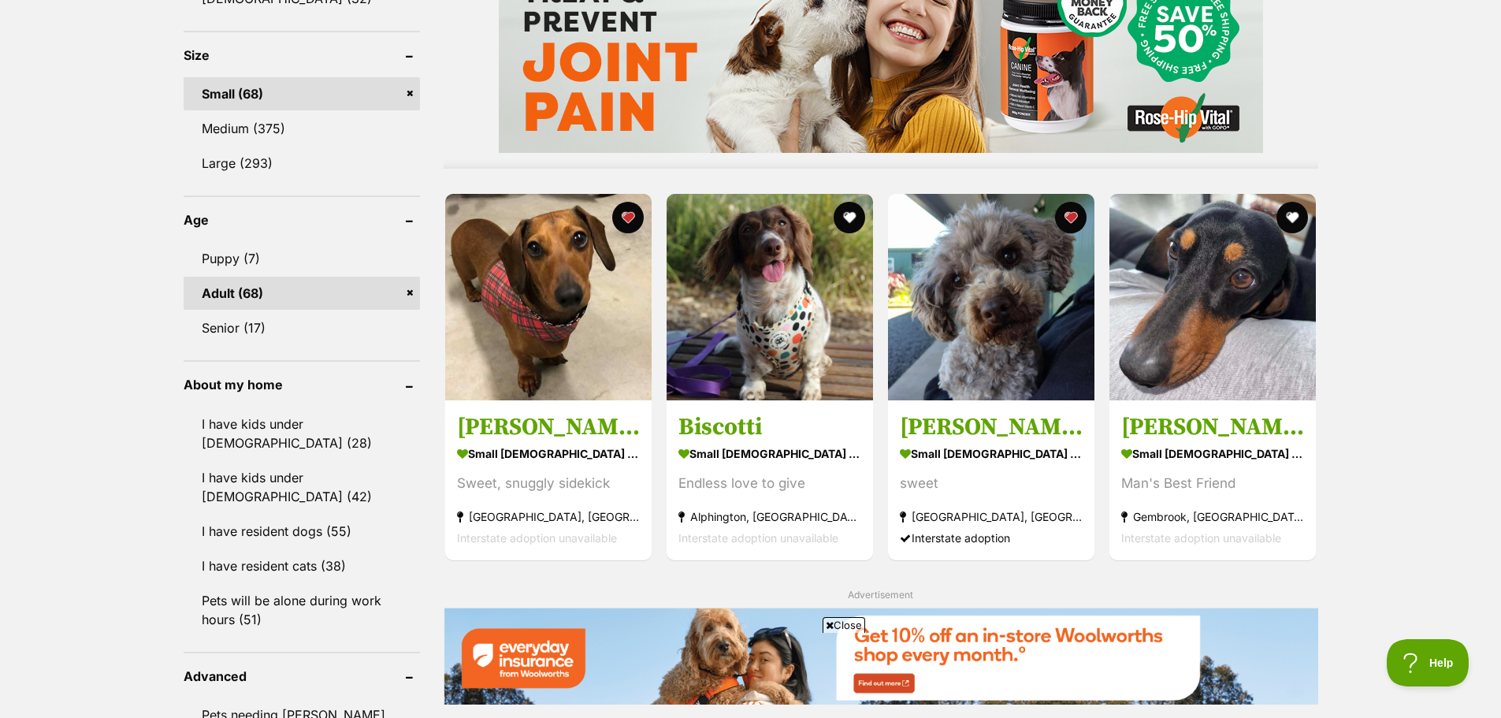
scroll to position [1498, 0]
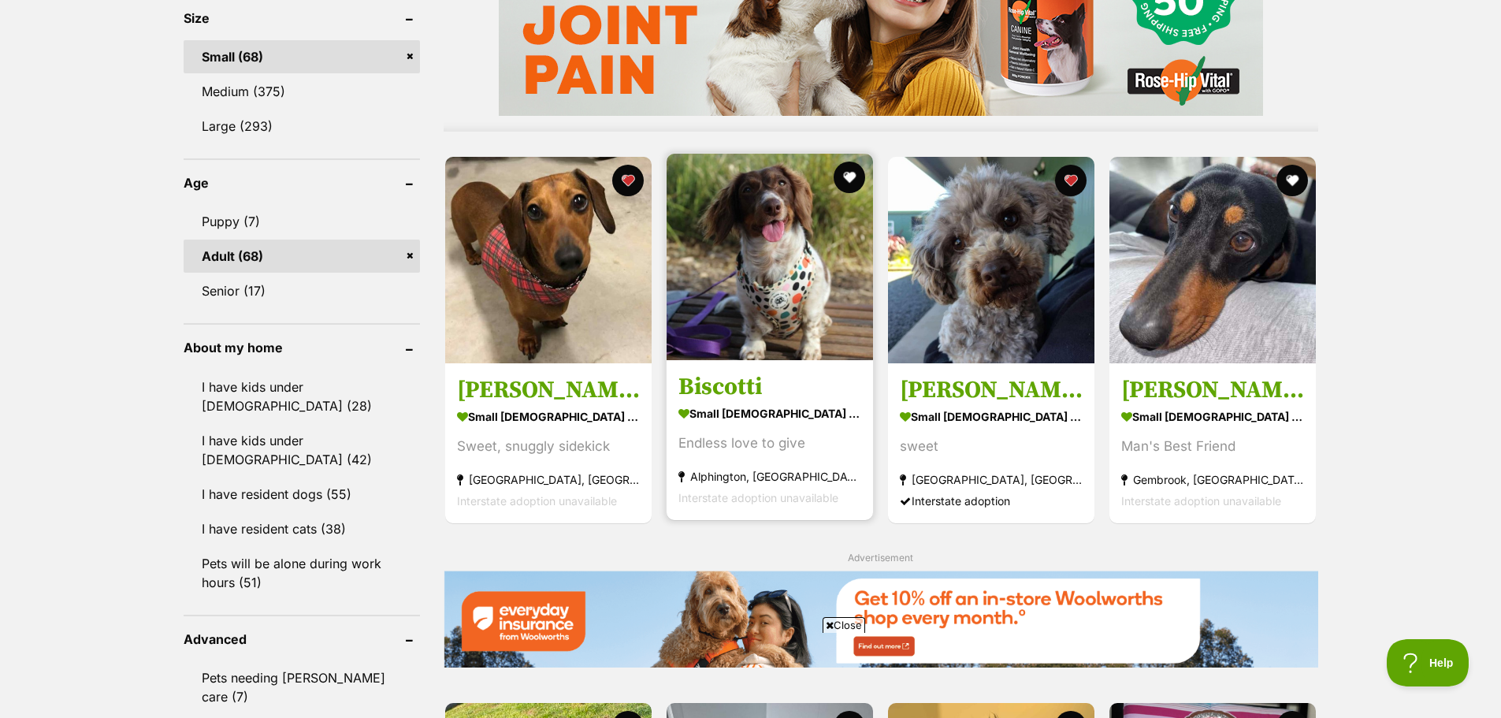
click at [803, 327] on img at bounding box center [770, 257] width 207 height 207
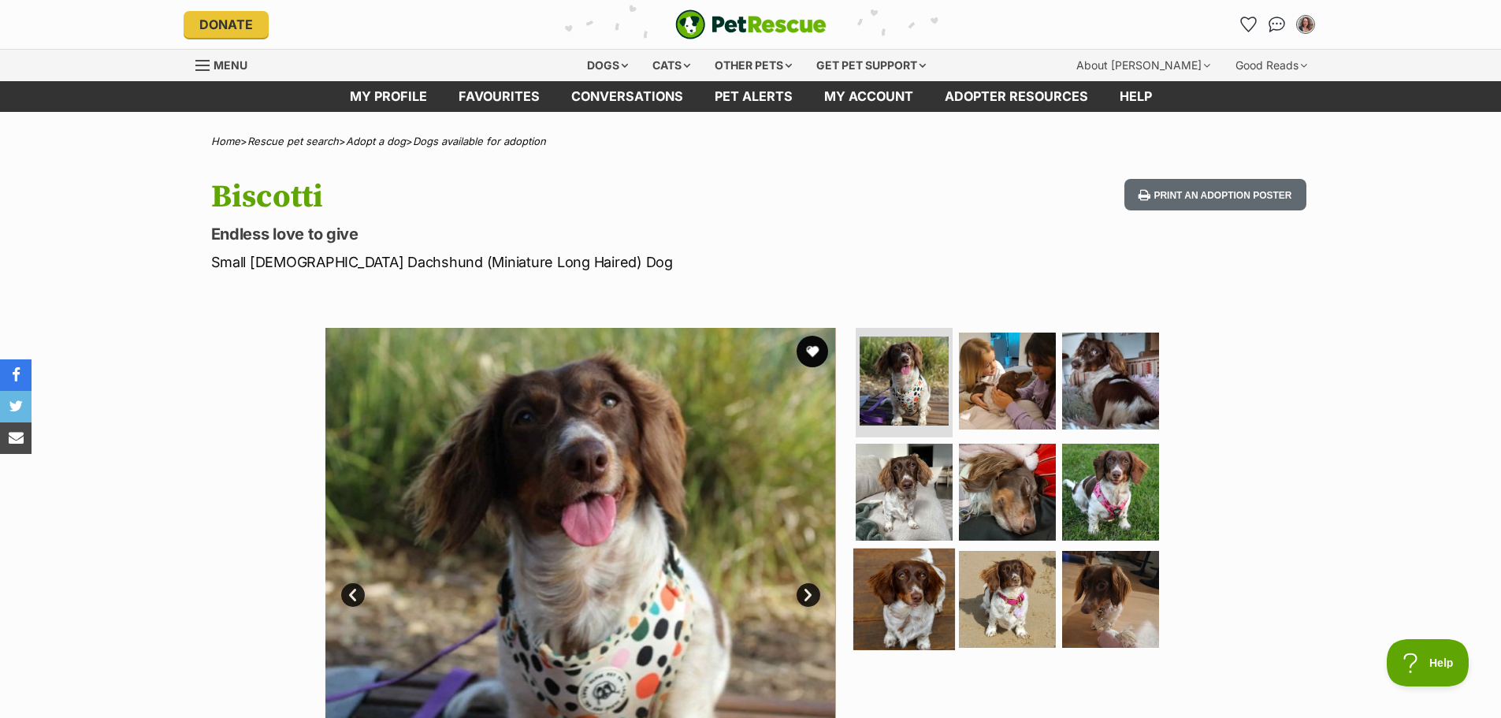
click at [865, 591] on img at bounding box center [905, 600] width 102 height 102
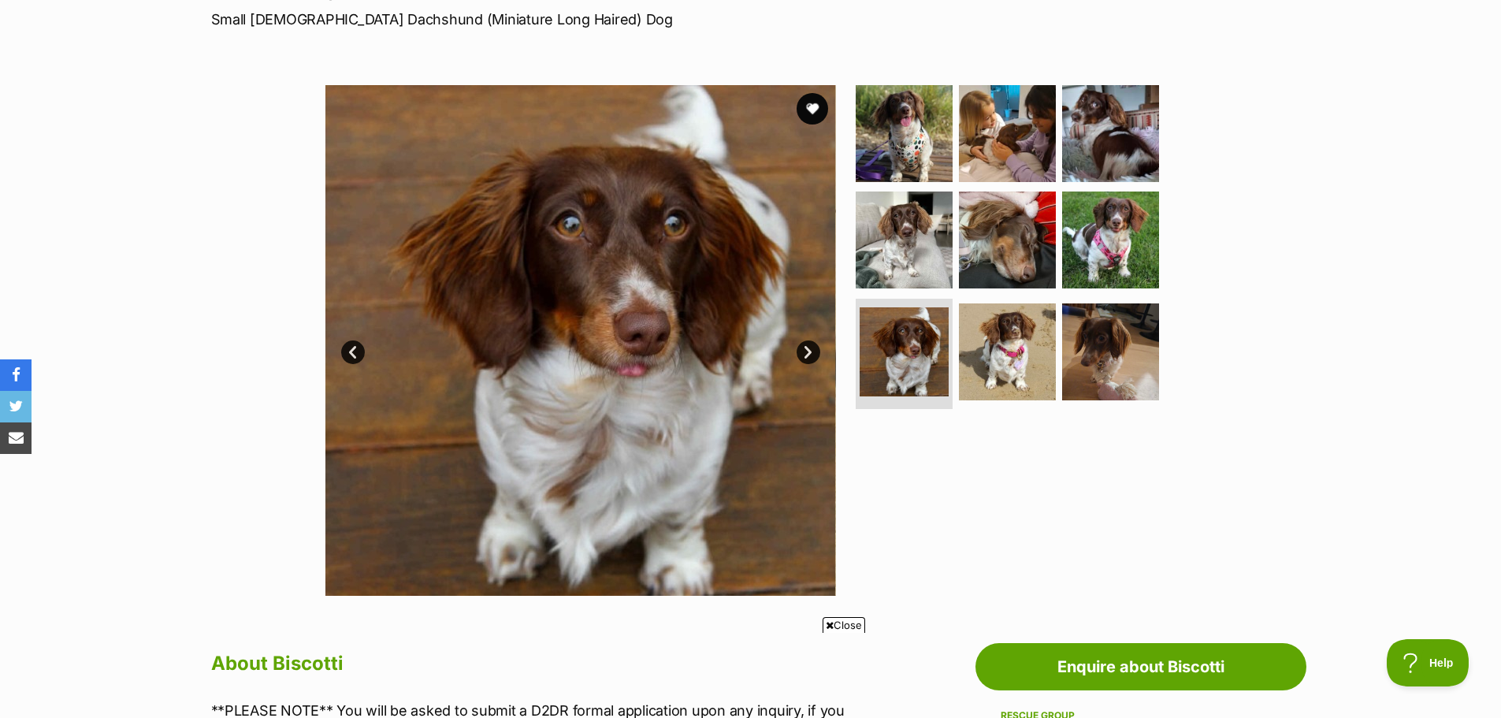
scroll to position [236, 0]
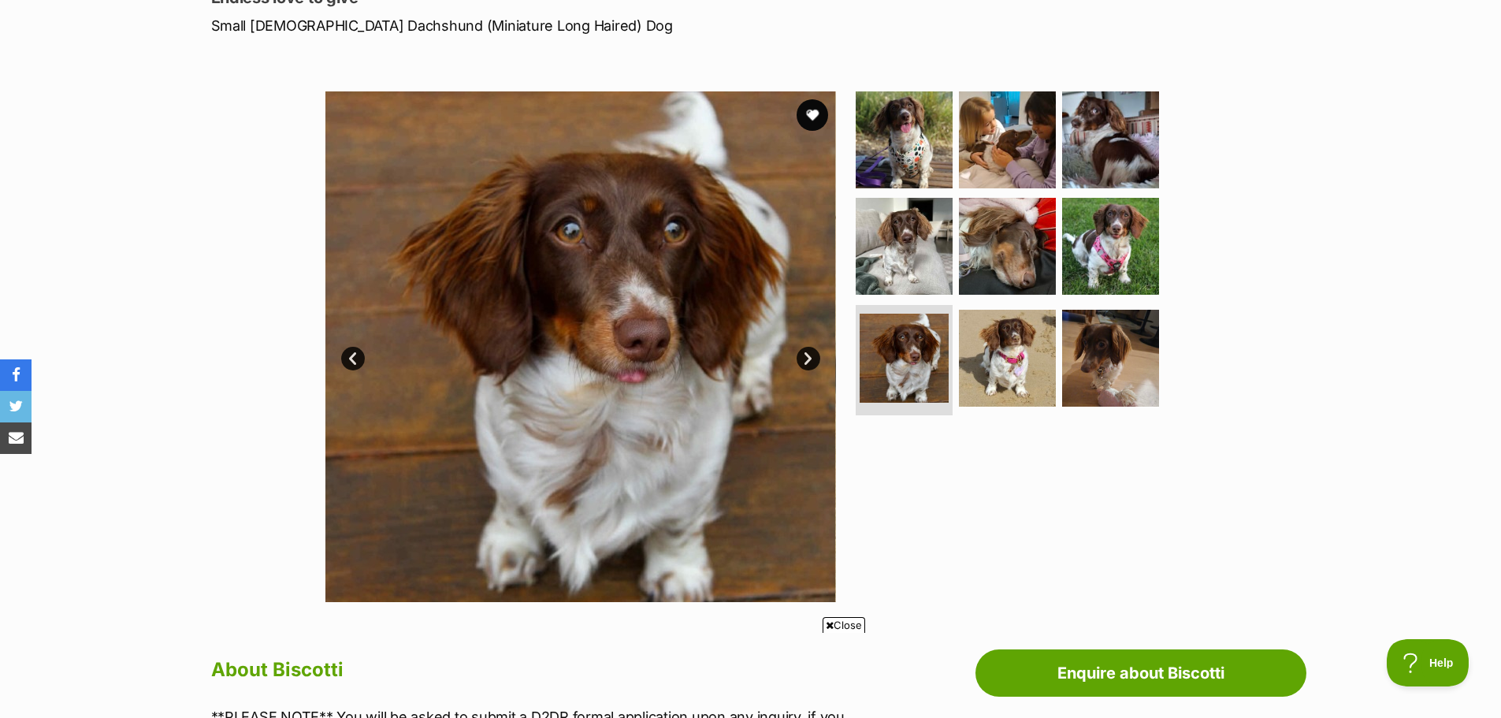
click at [805, 357] on link "Next" at bounding box center [809, 359] width 24 height 24
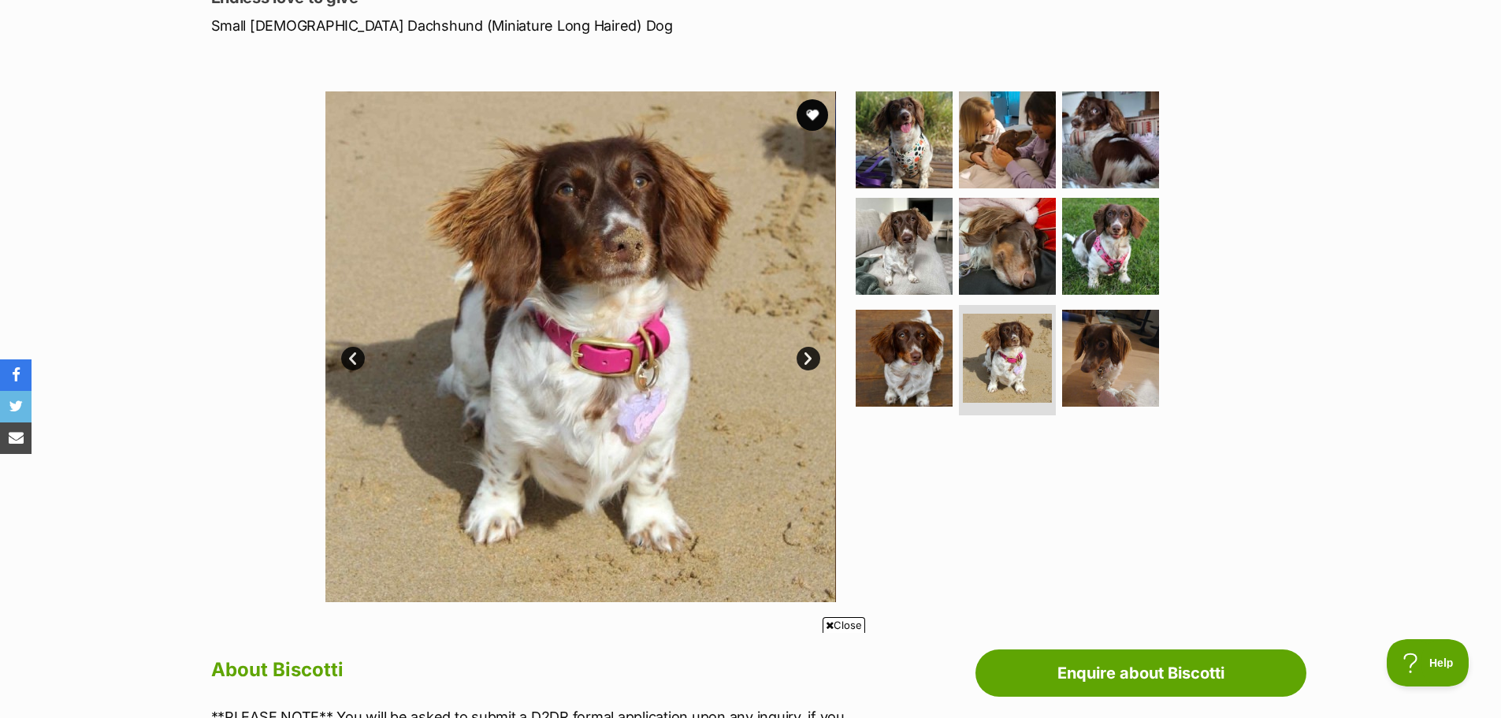
click at [805, 361] on link "Next" at bounding box center [809, 359] width 24 height 24
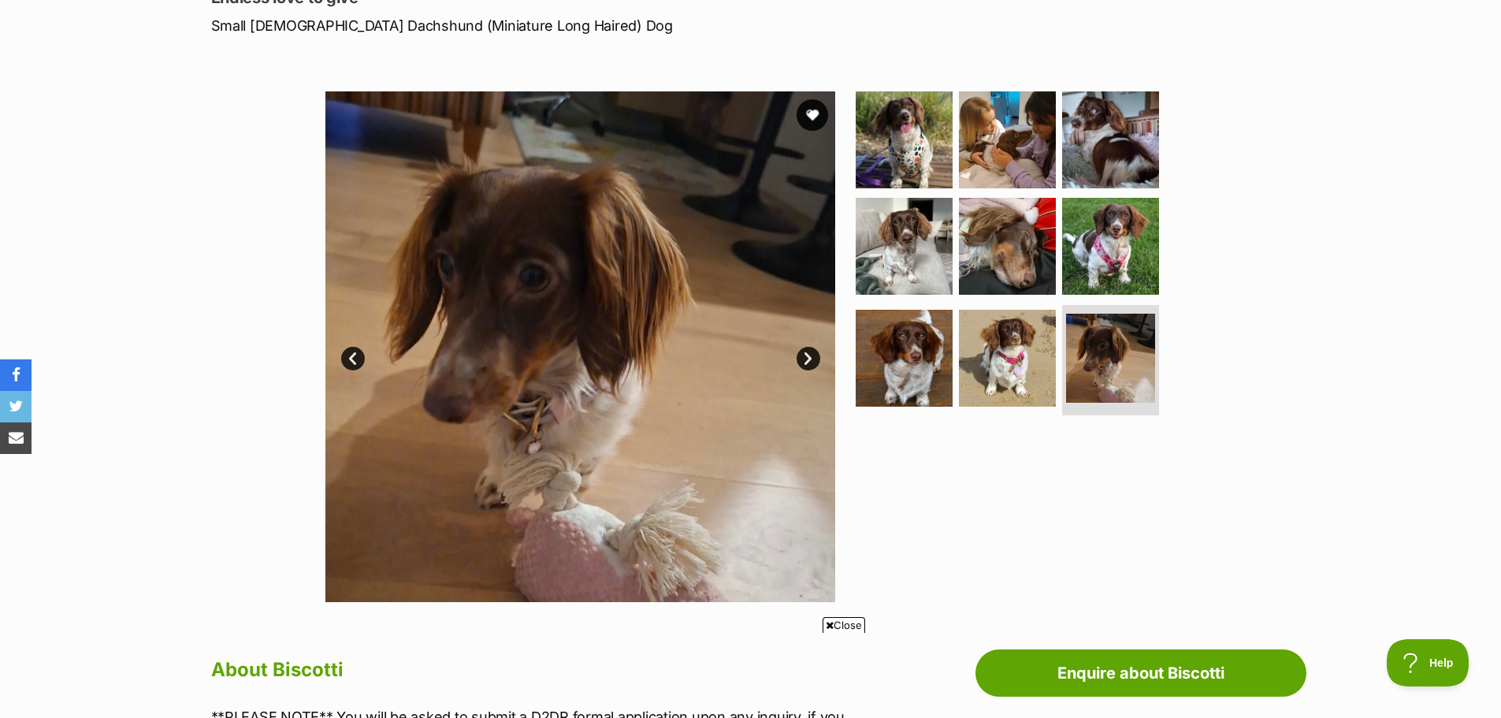
click at [805, 361] on link "Next" at bounding box center [809, 359] width 24 height 24
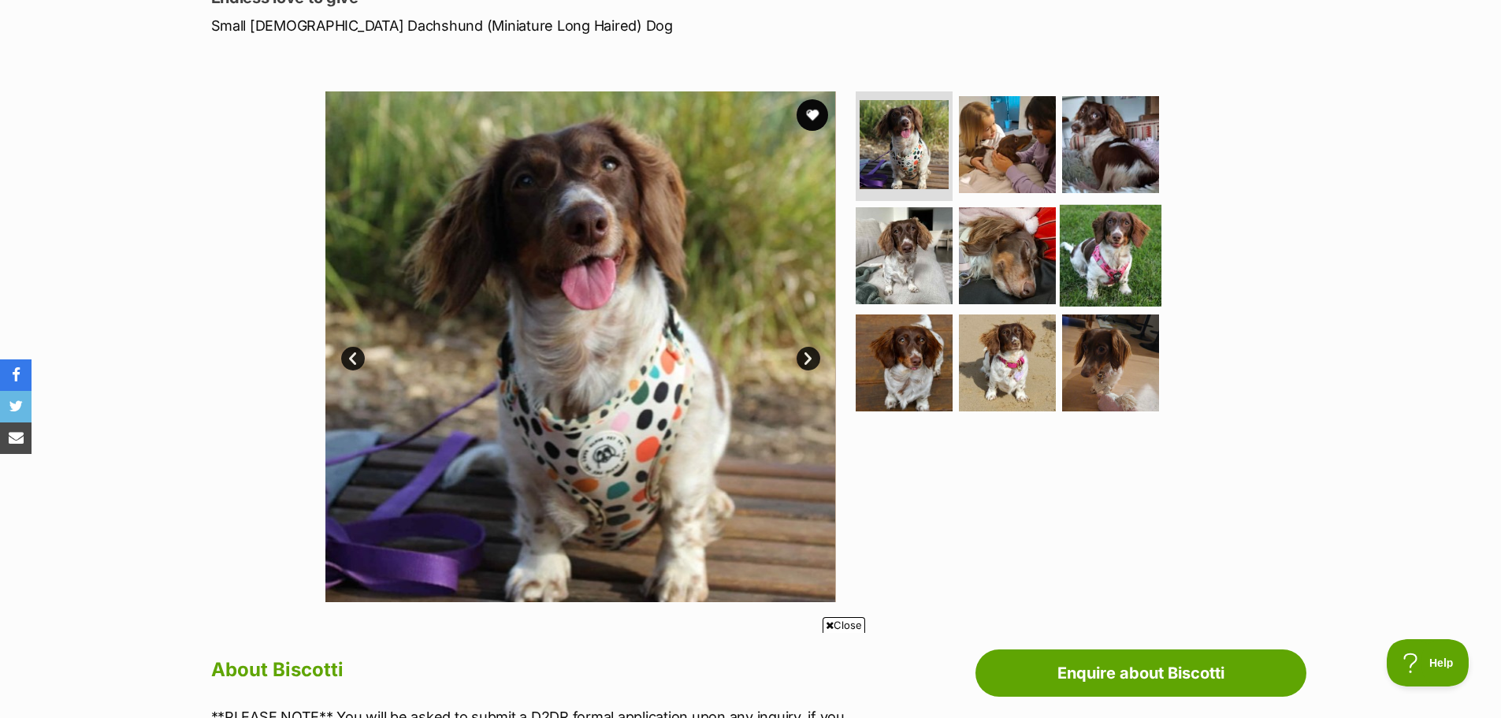
click at [1080, 281] on img at bounding box center [1111, 256] width 102 height 102
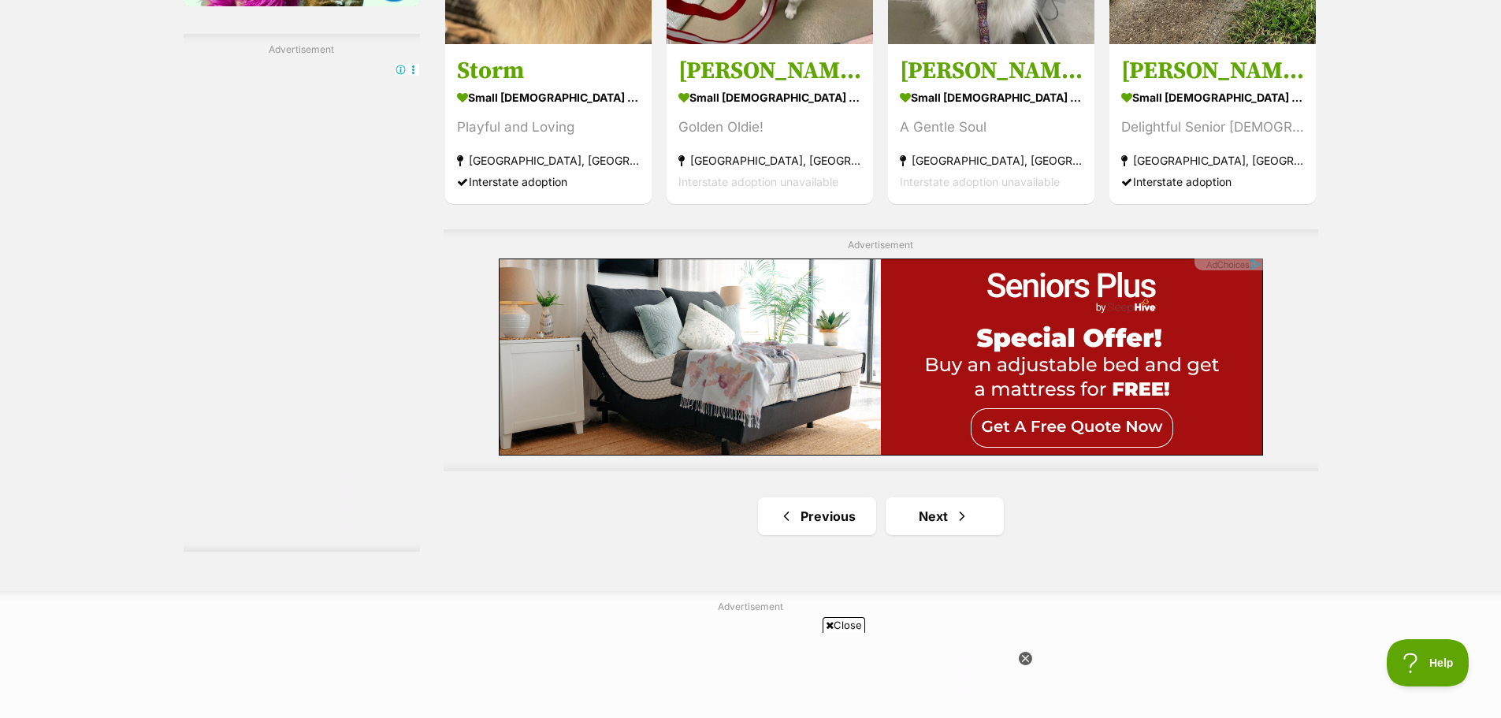
scroll to position [2916, 0]
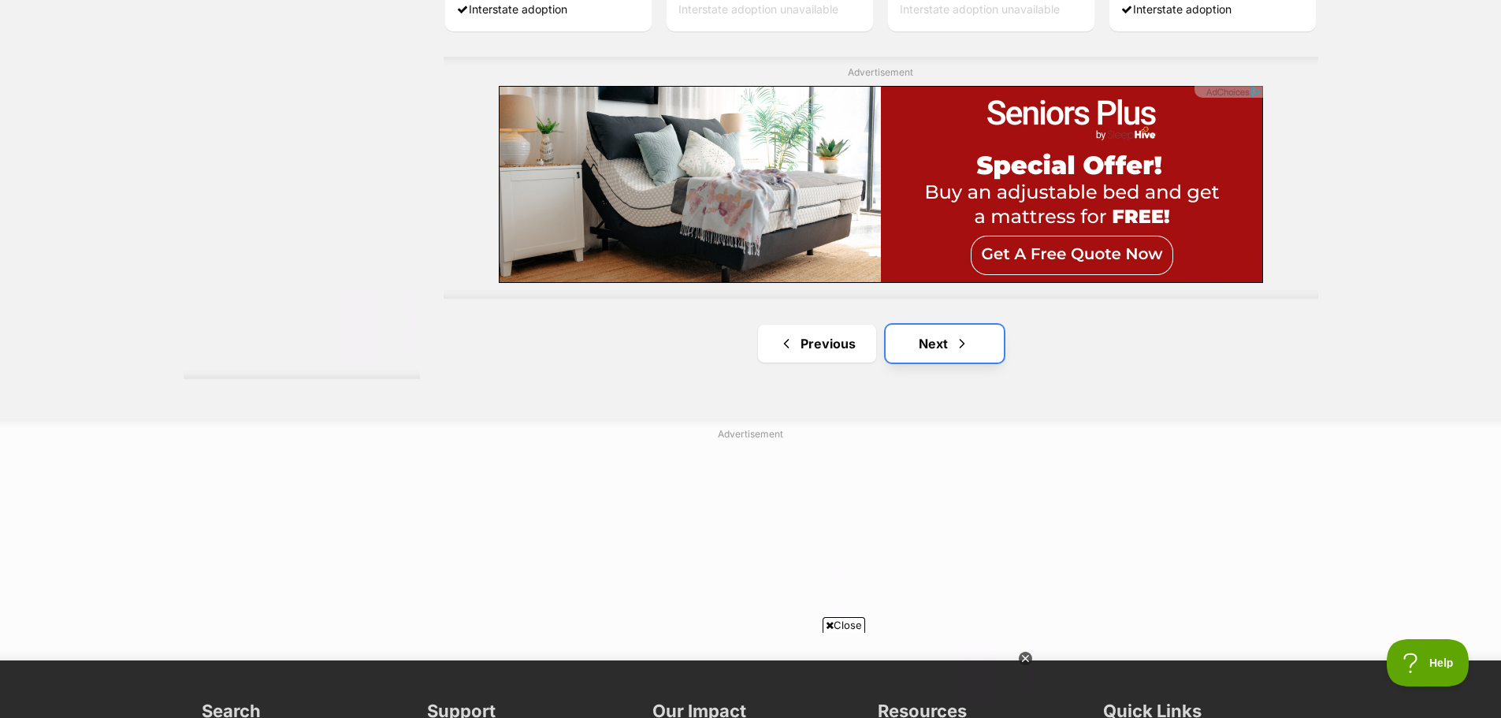
click at [967, 359] on link "Next" at bounding box center [945, 344] width 118 height 38
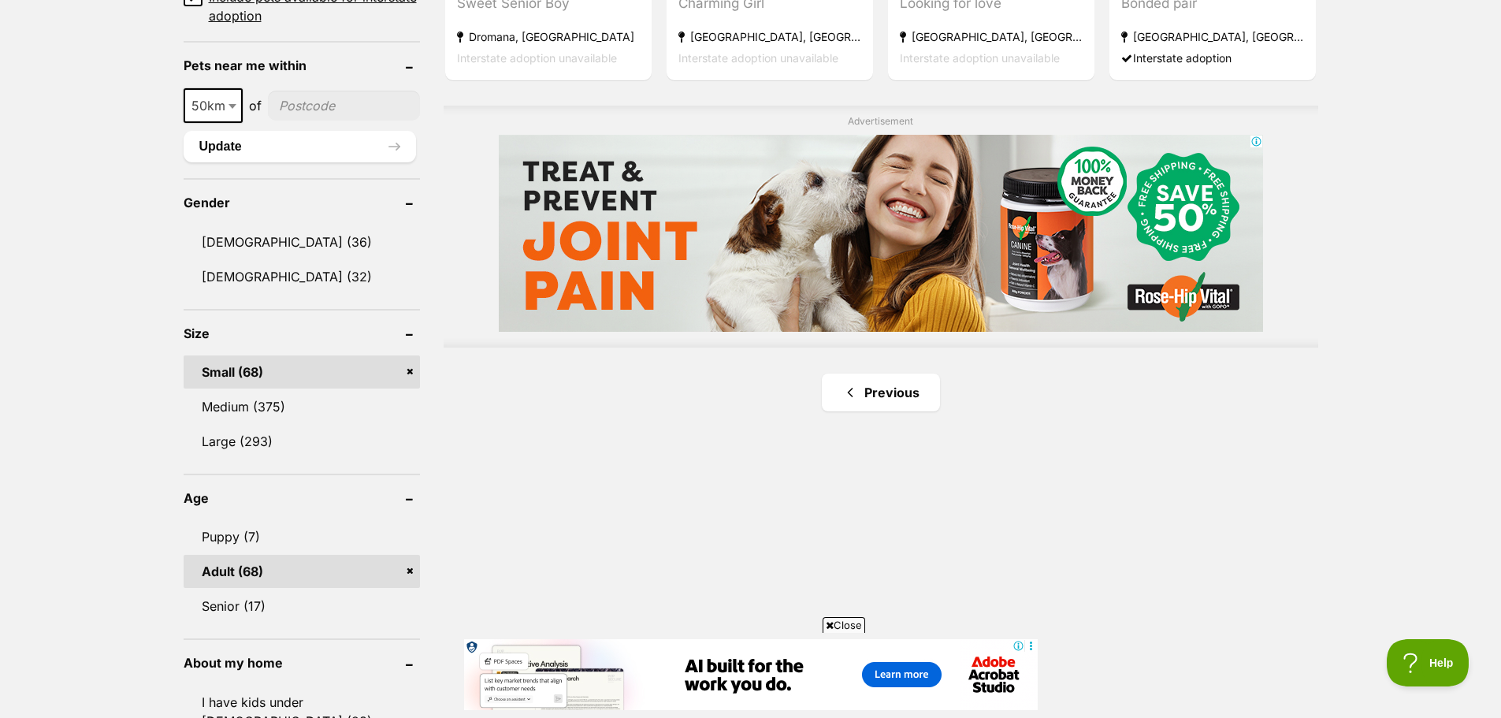
click at [298, 334] on header "Size" at bounding box center [302, 333] width 236 height 14
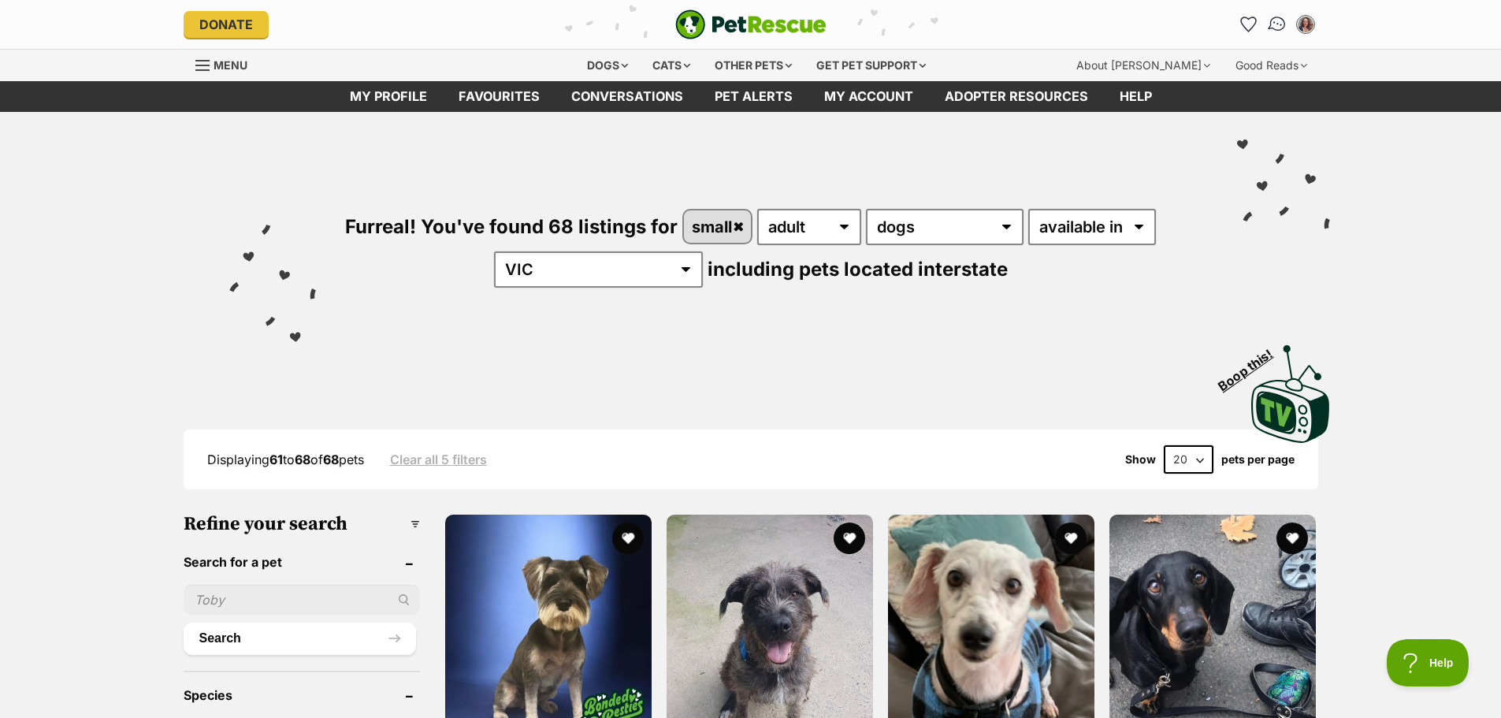
click at [1284, 28] on img "Conversations" at bounding box center [1277, 24] width 21 height 20
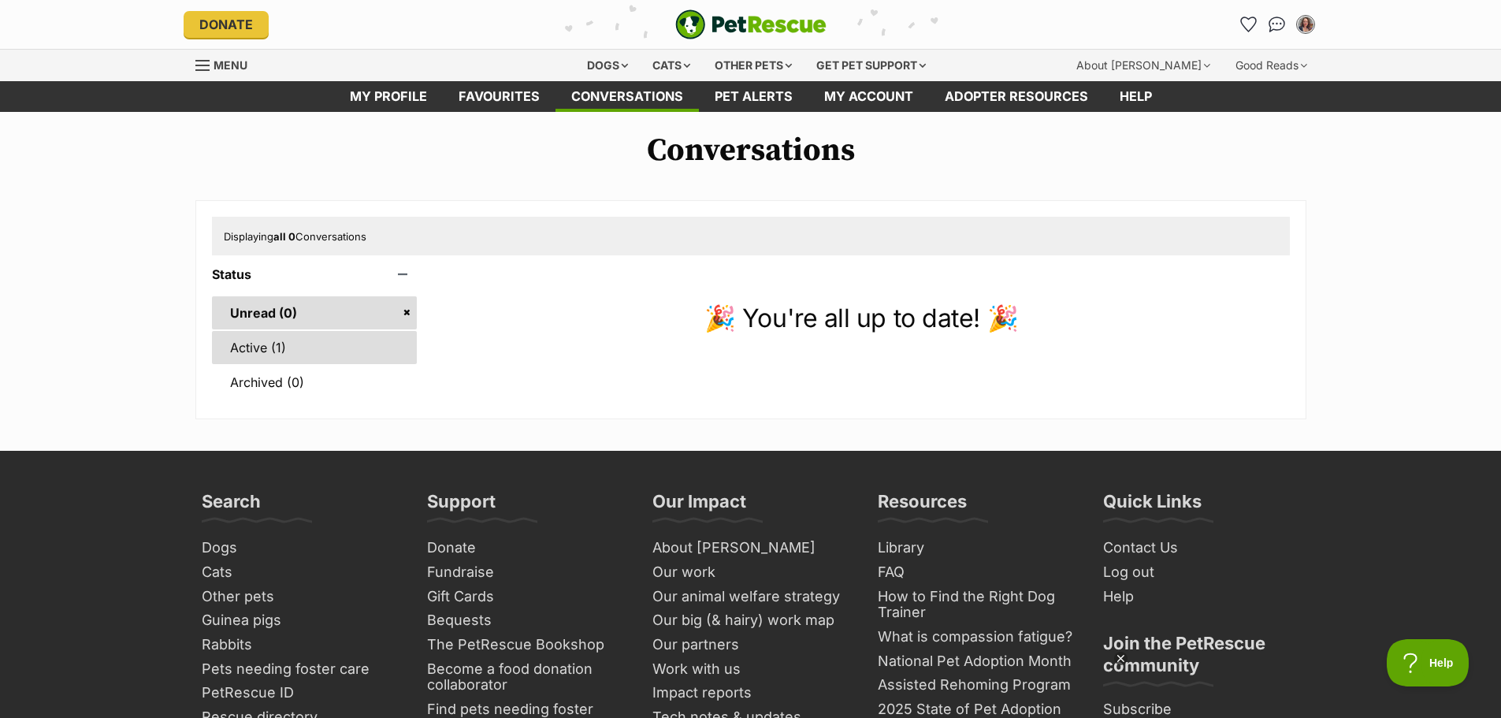
click at [270, 348] on link "Active (1)" at bounding box center [315, 347] width 206 height 33
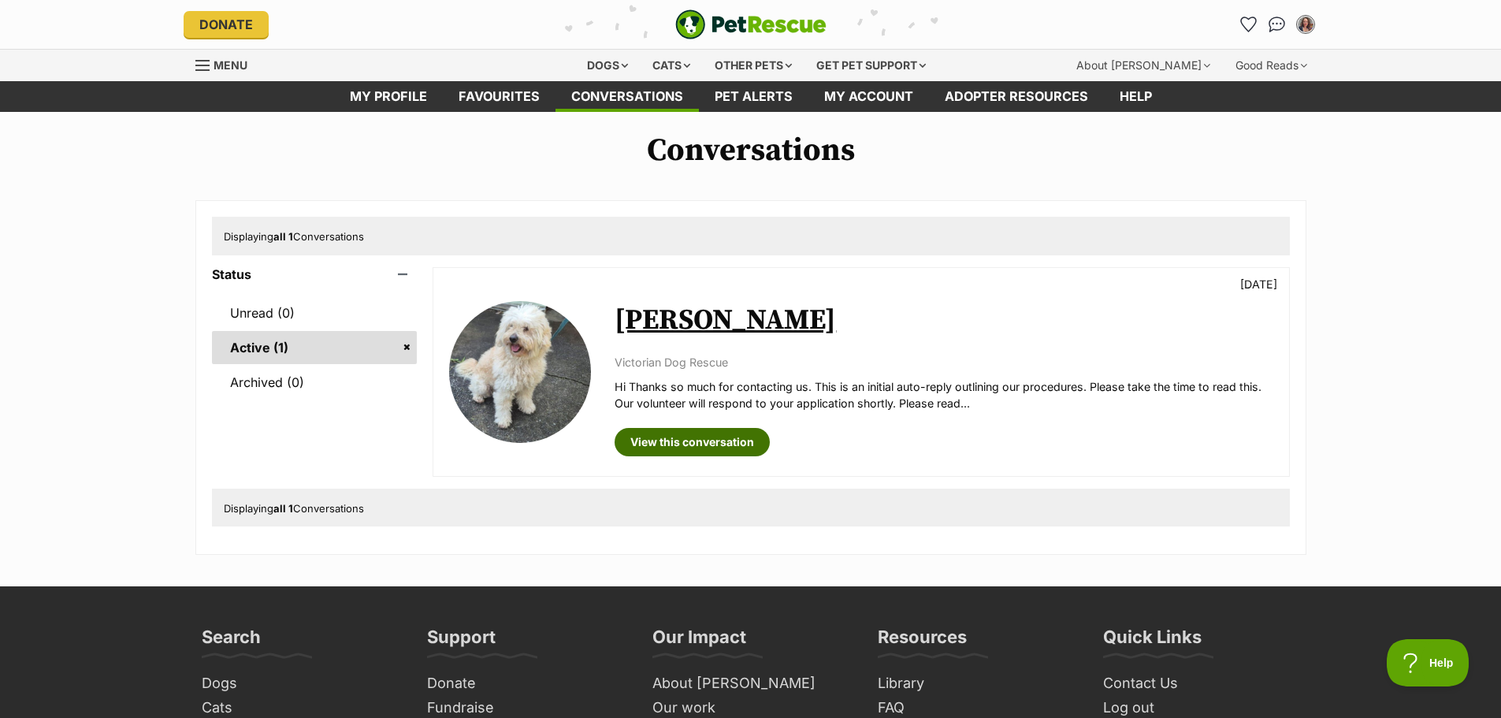
click at [664, 440] on link "View this conversation" at bounding box center [692, 442] width 155 height 28
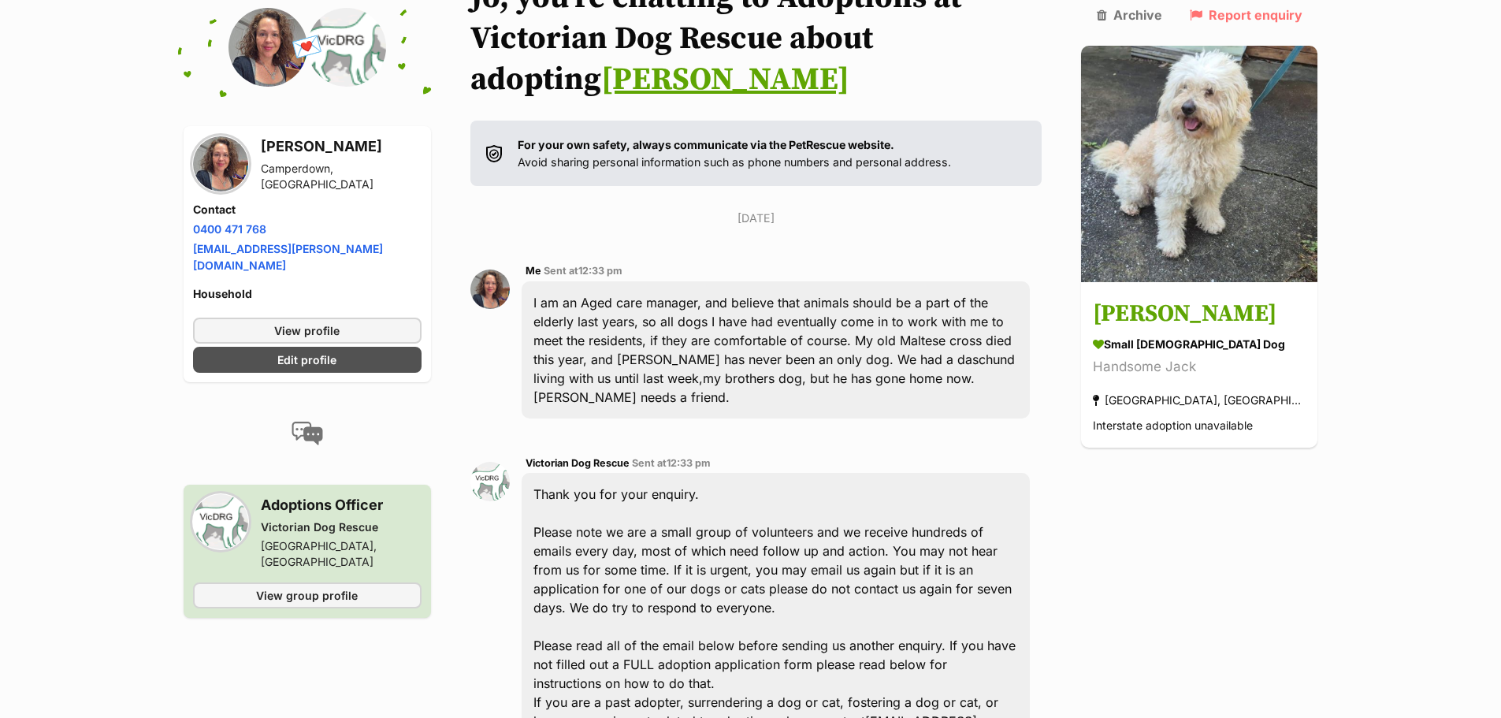
scroll to position [76, 0]
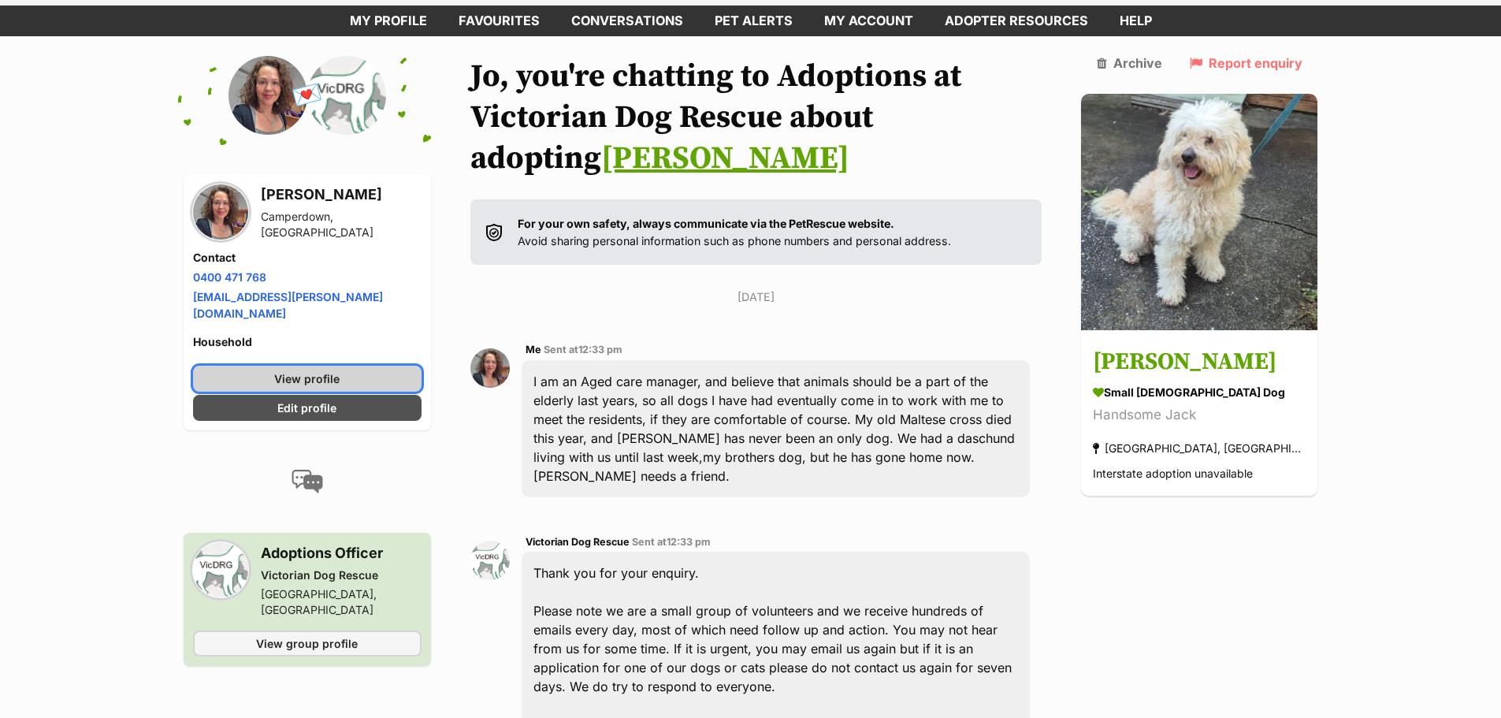
click at [311, 370] on span "View profile" at bounding box center [306, 378] width 65 height 17
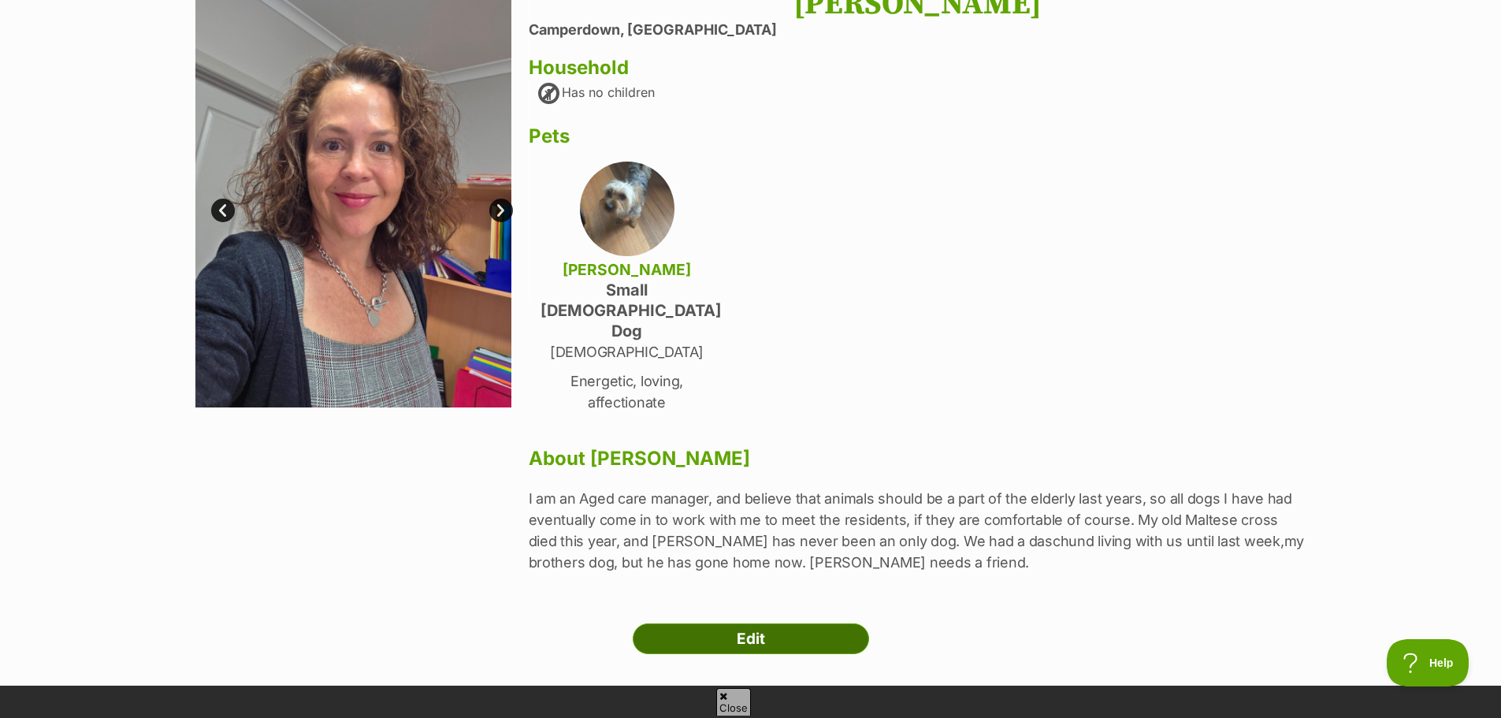
click at [755, 623] on link "Edit" at bounding box center [751, 639] width 236 height 32
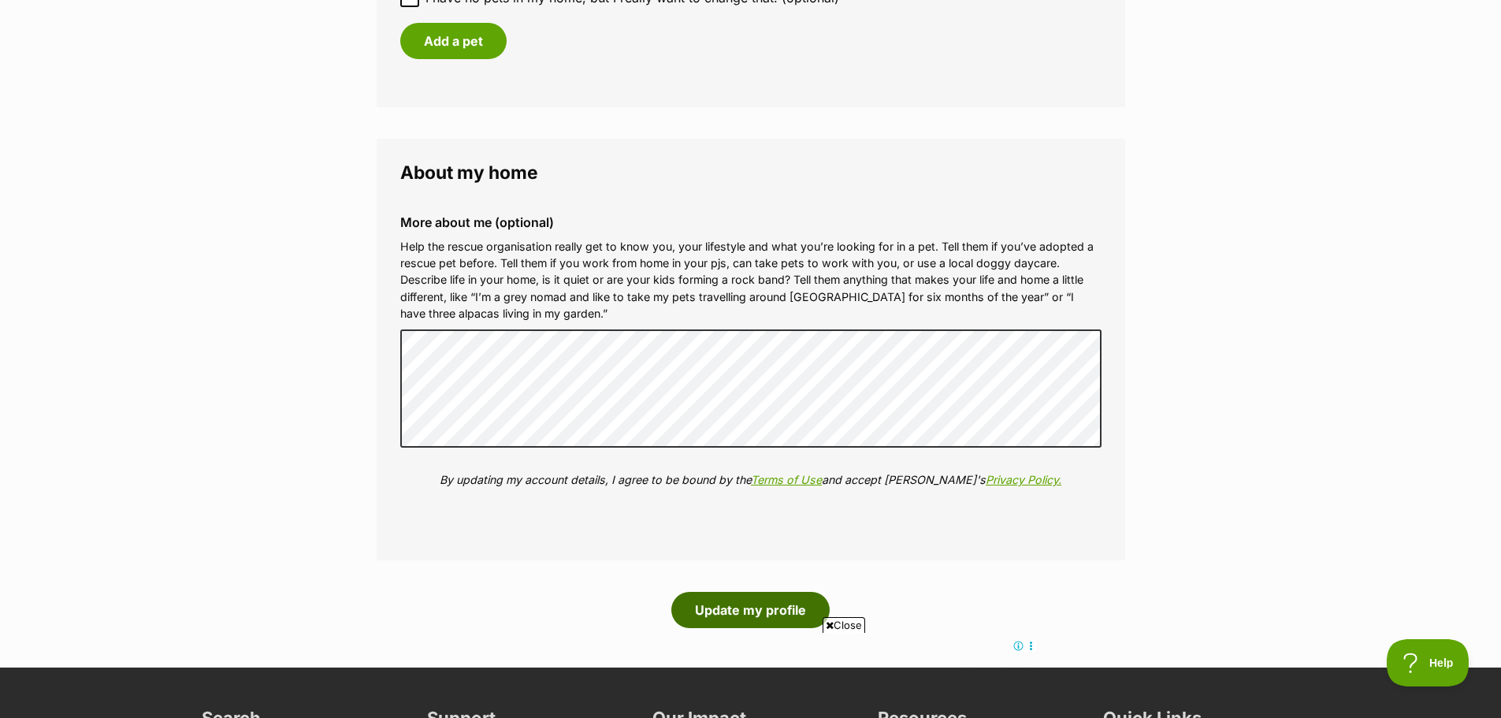
click at [729, 596] on button "Update my profile" at bounding box center [751, 610] width 158 height 36
